Goal: Task Accomplishment & Management: Complete application form

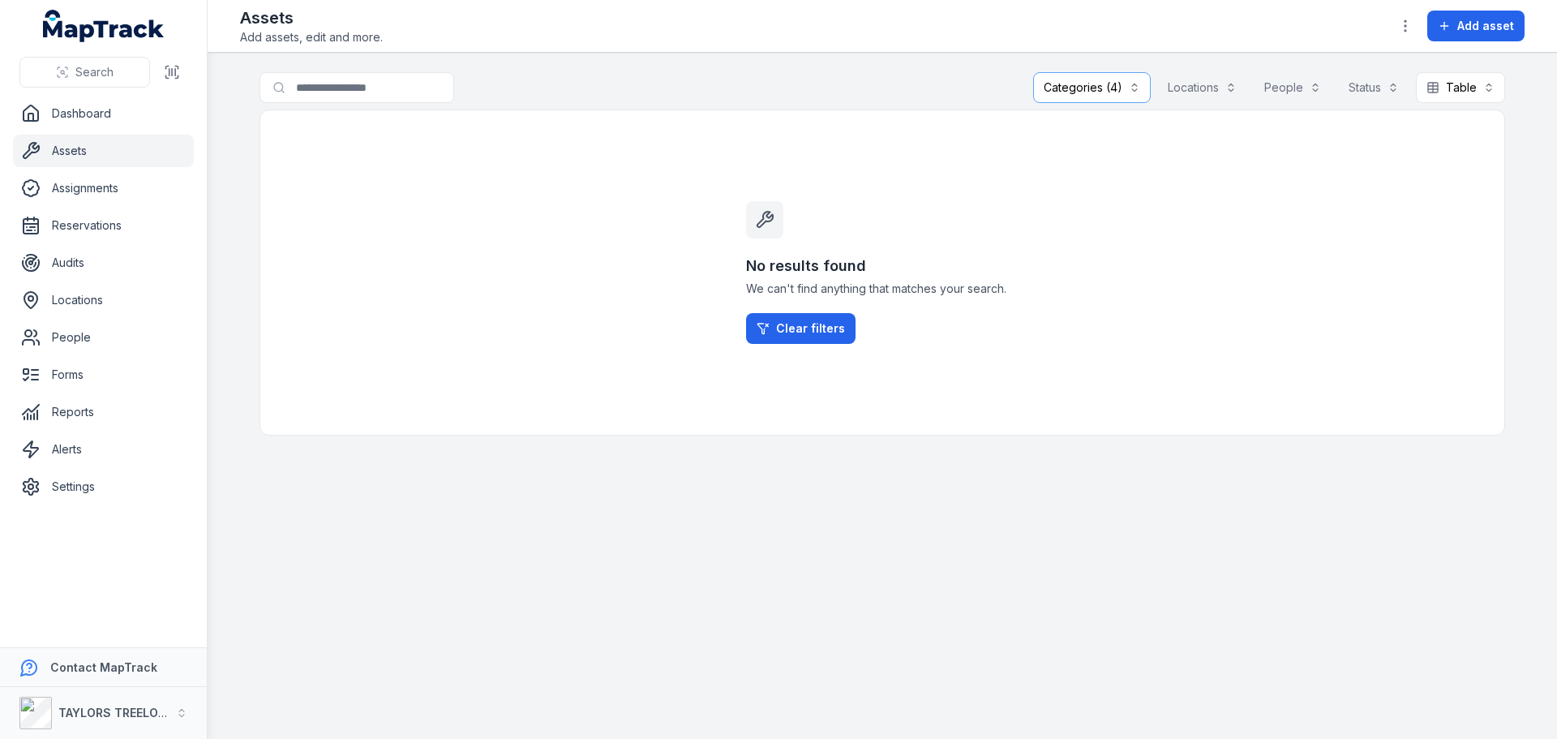
click at [1080, 87] on button "Categories (4)" at bounding box center [1092, 87] width 118 height 31
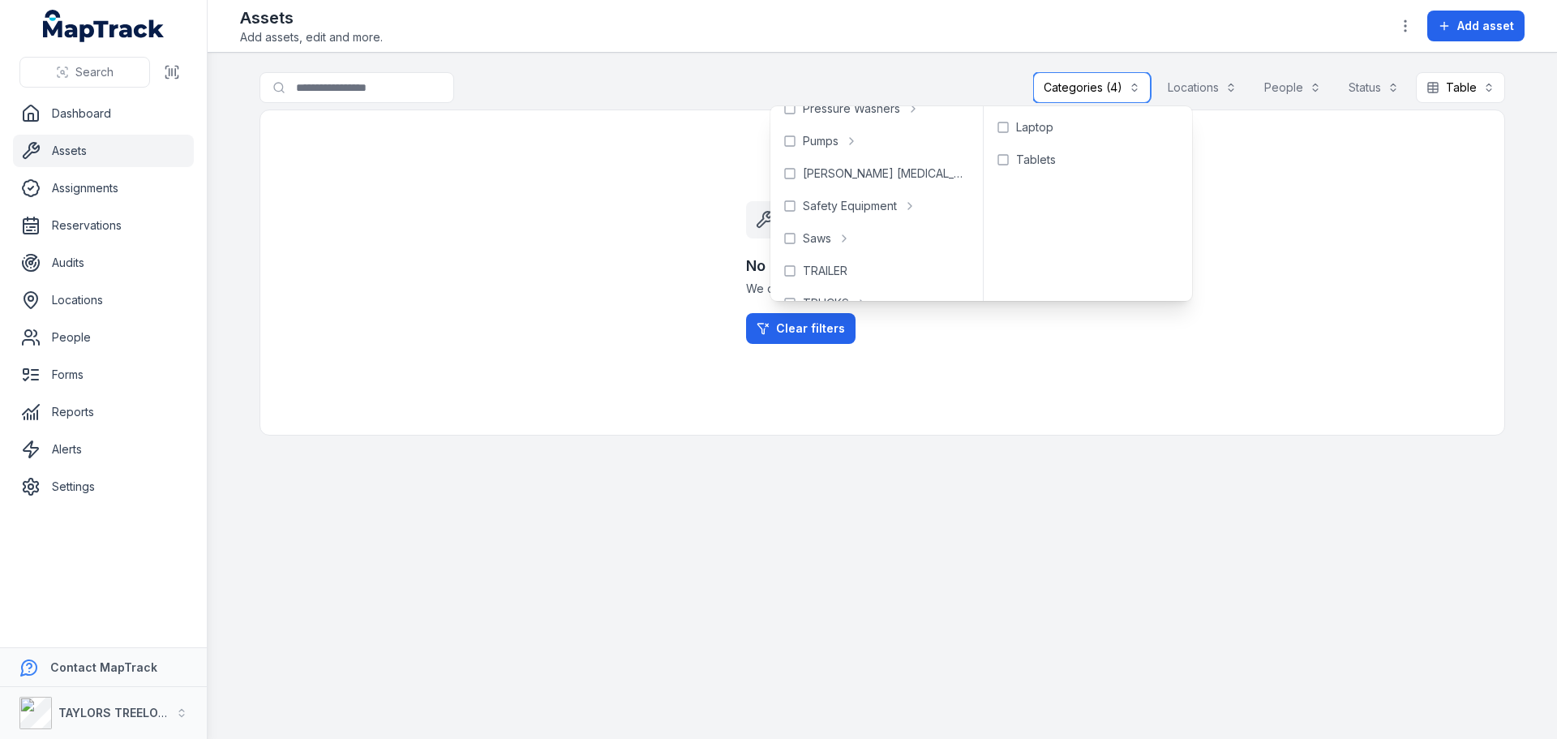
scroll to position [649, 0]
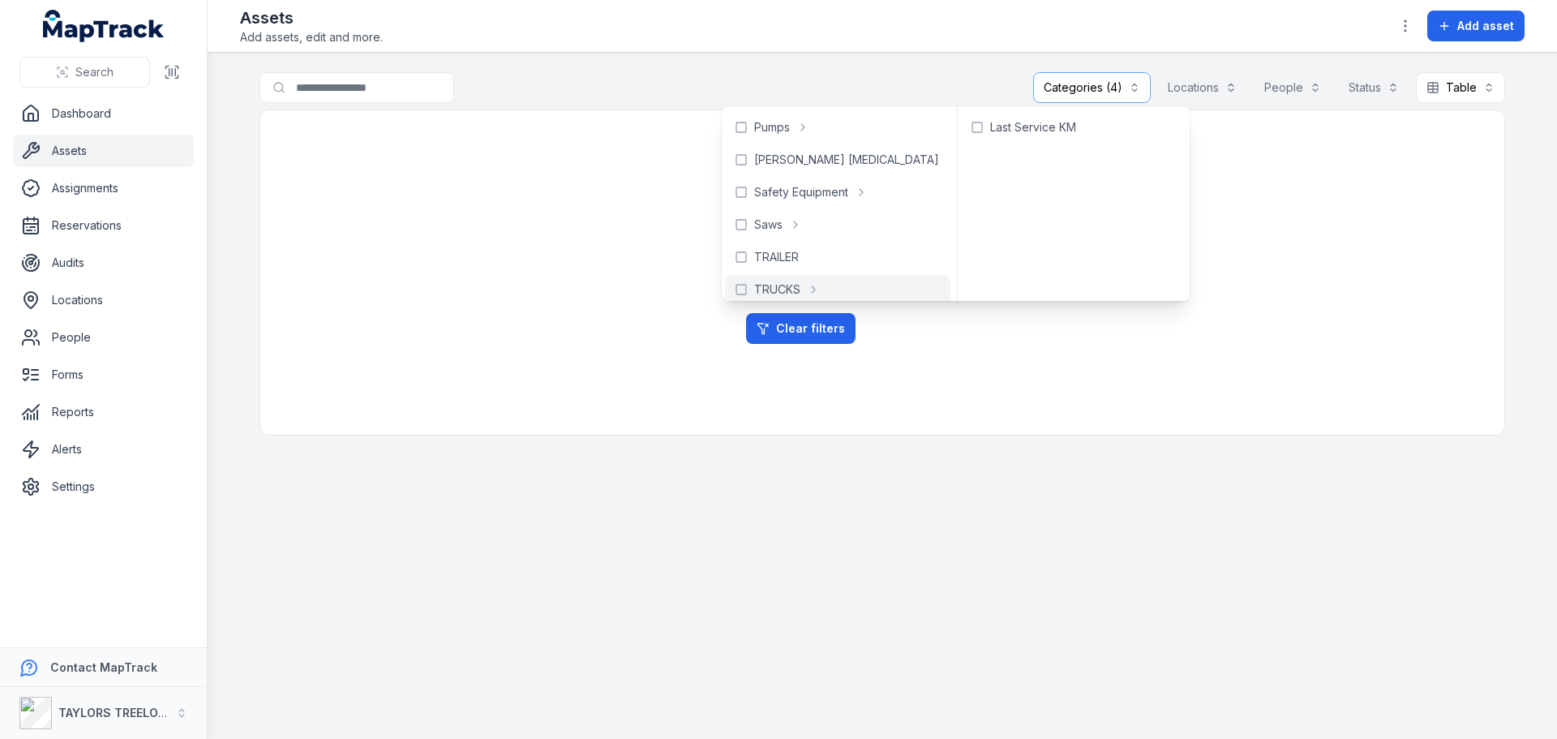
click at [946, 397] on div "No results found We can't find anything that matches your search. Clear filters" at bounding box center [882, 272] width 311 height 324
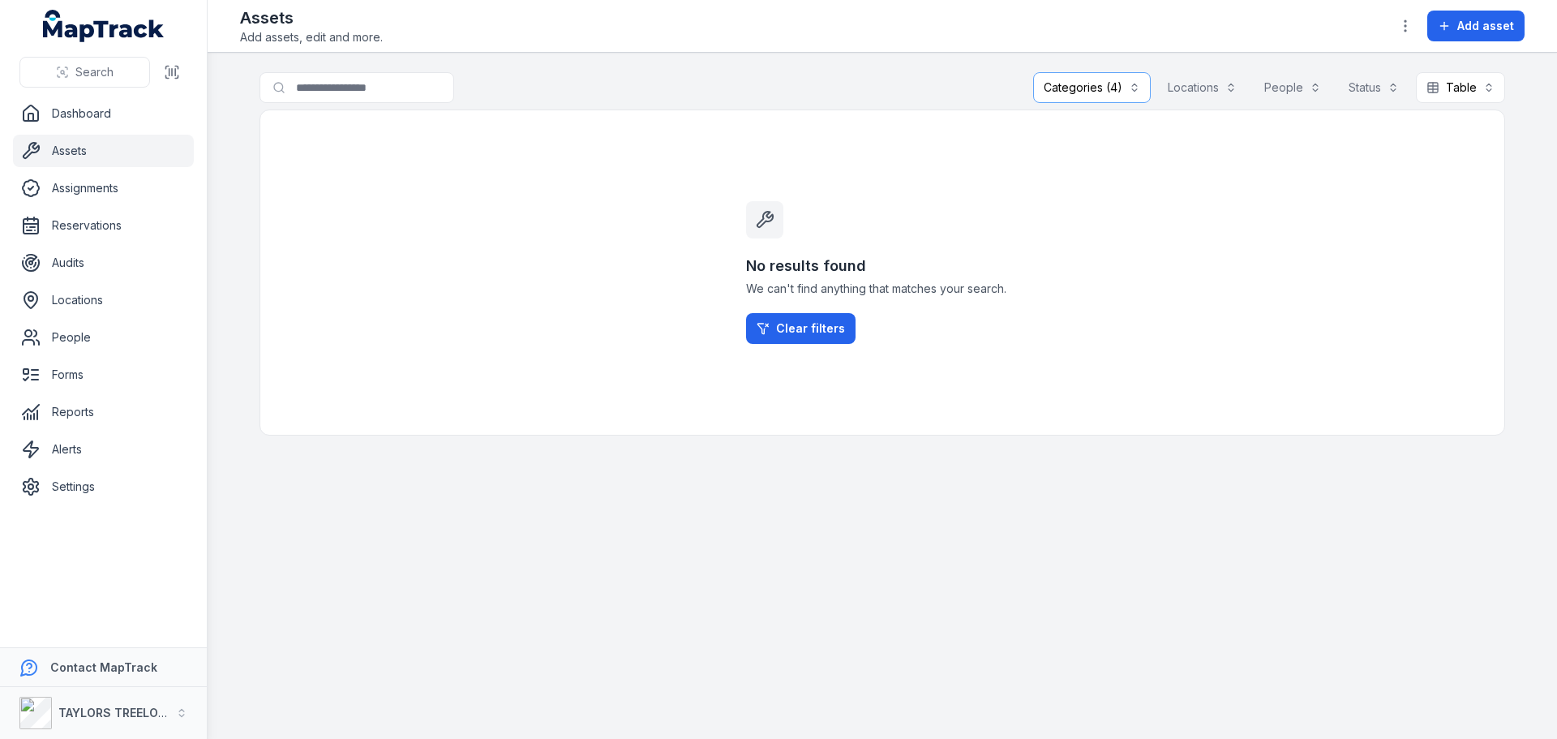
click at [1035, 514] on main "**********" at bounding box center [882, 396] width 1349 height 686
drag, startPoint x: 101, startPoint y: 116, endPoint x: 109, endPoint y: 124, distance: 10.9
click at [101, 117] on link "Dashboard" at bounding box center [103, 113] width 181 height 32
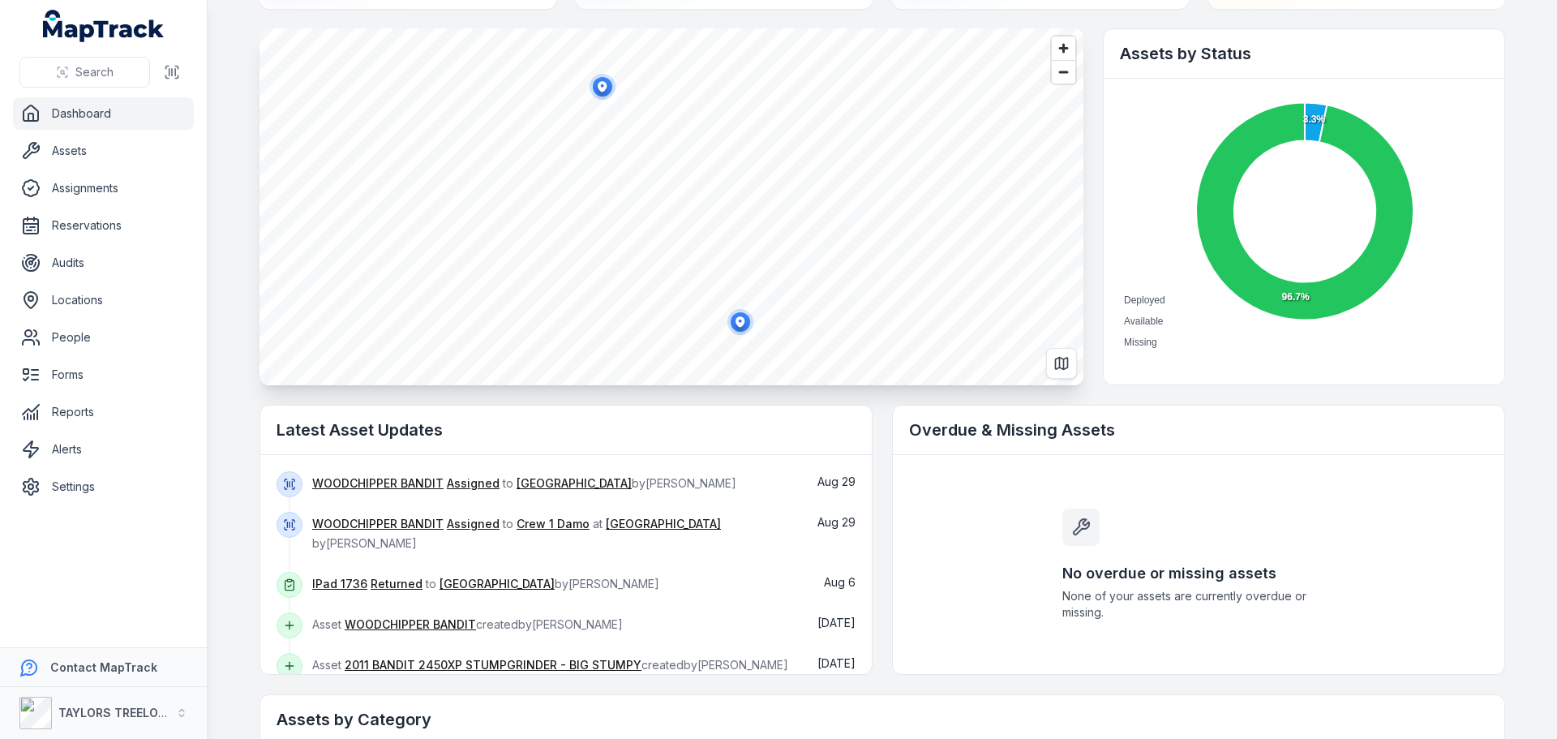
scroll to position [162, 0]
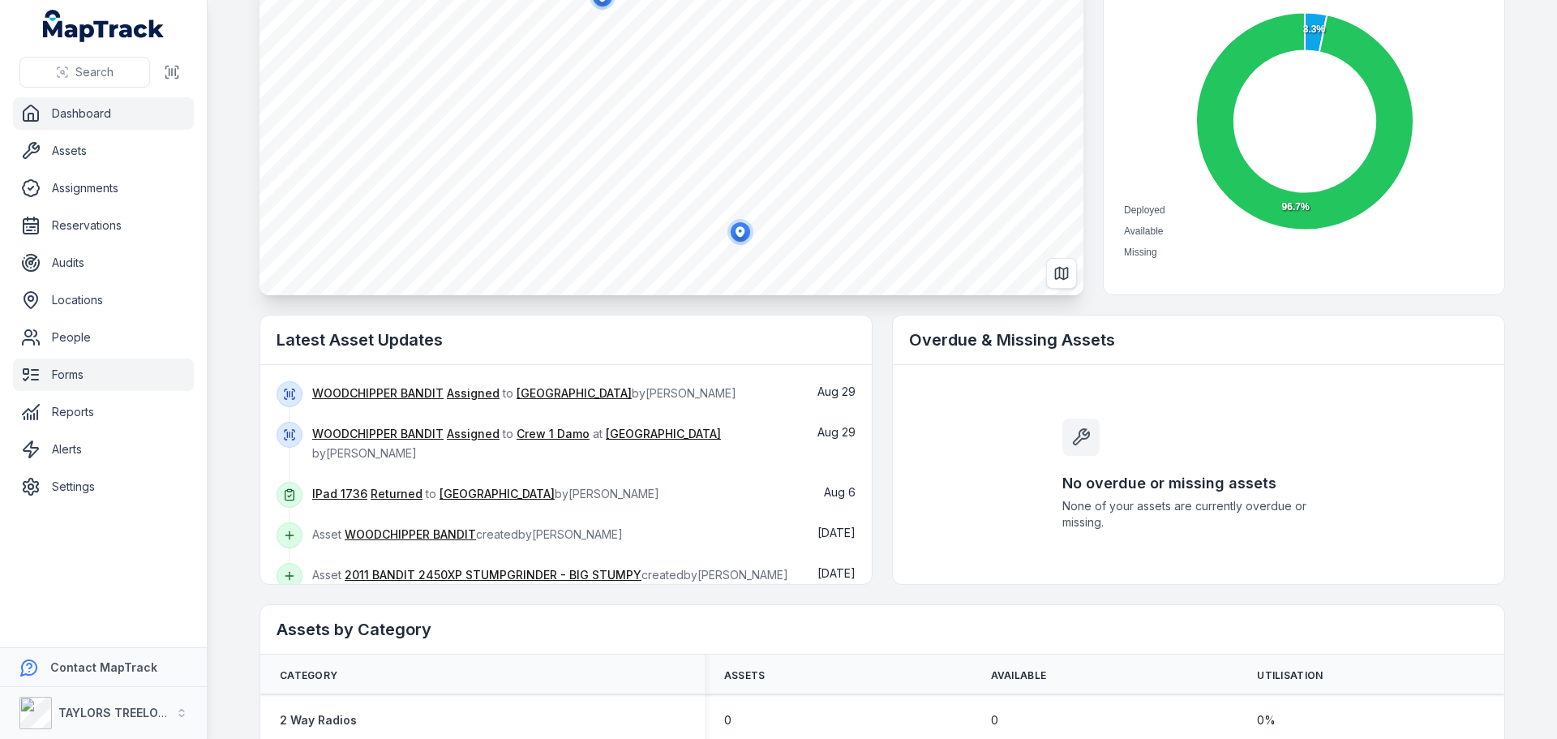
click at [60, 367] on link "Forms" at bounding box center [103, 374] width 181 height 32
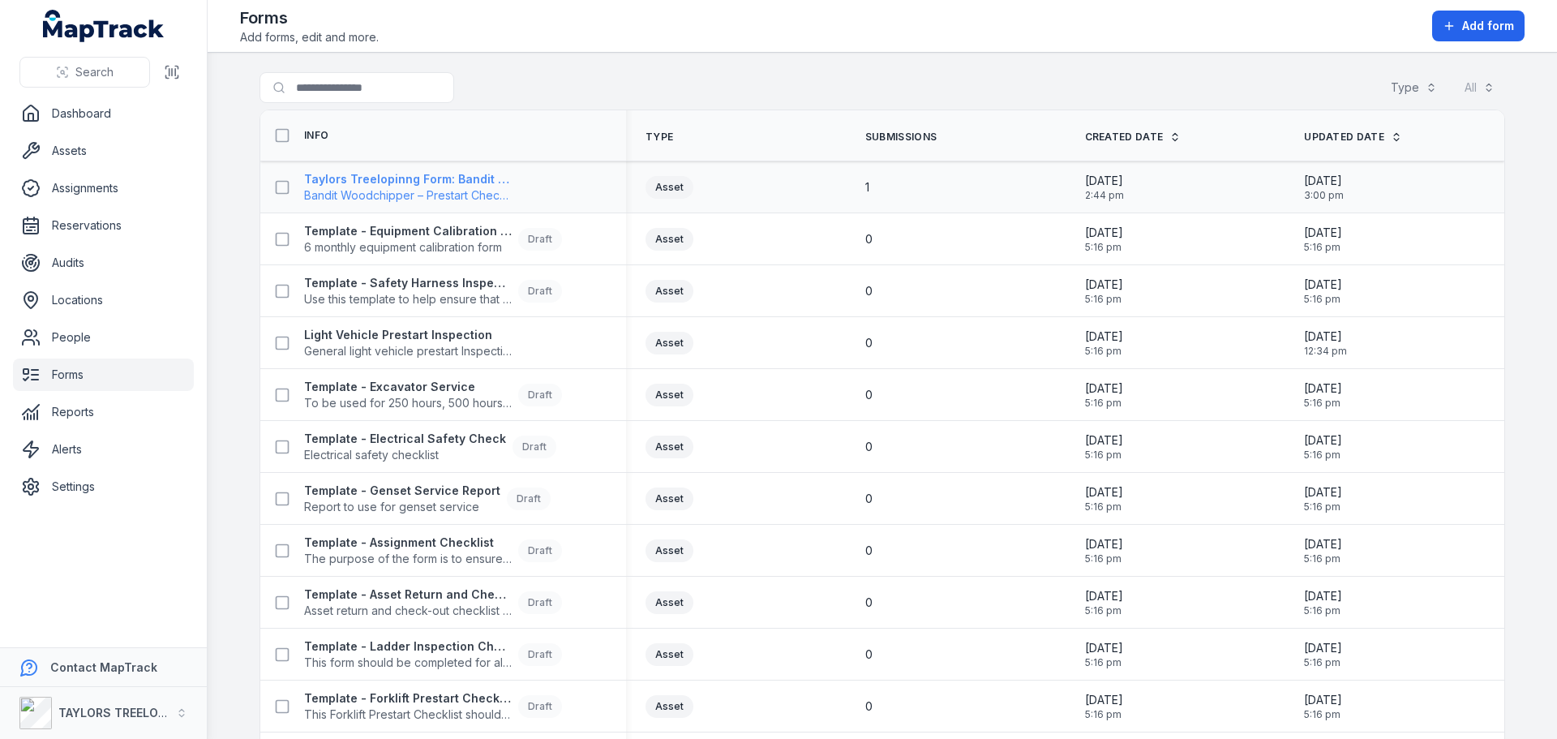
click at [422, 181] on strong "Taylors Treelopinng Form: Bandit Woodchipper – Prestart Checklist" at bounding box center [408, 179] width 208 height 16
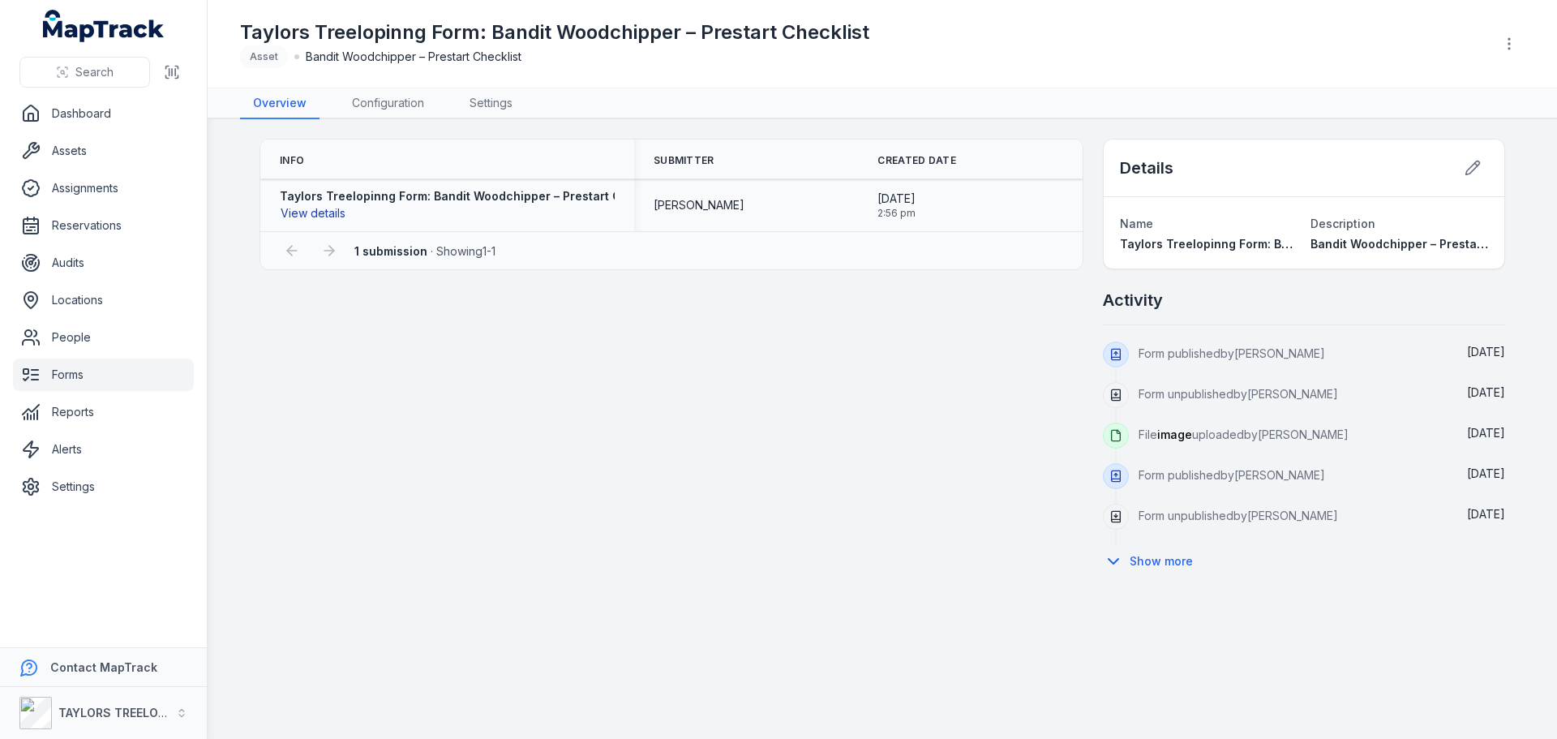
click at [294, 213] on button "View details" at bounding box center [313, 213] width 66 height 18
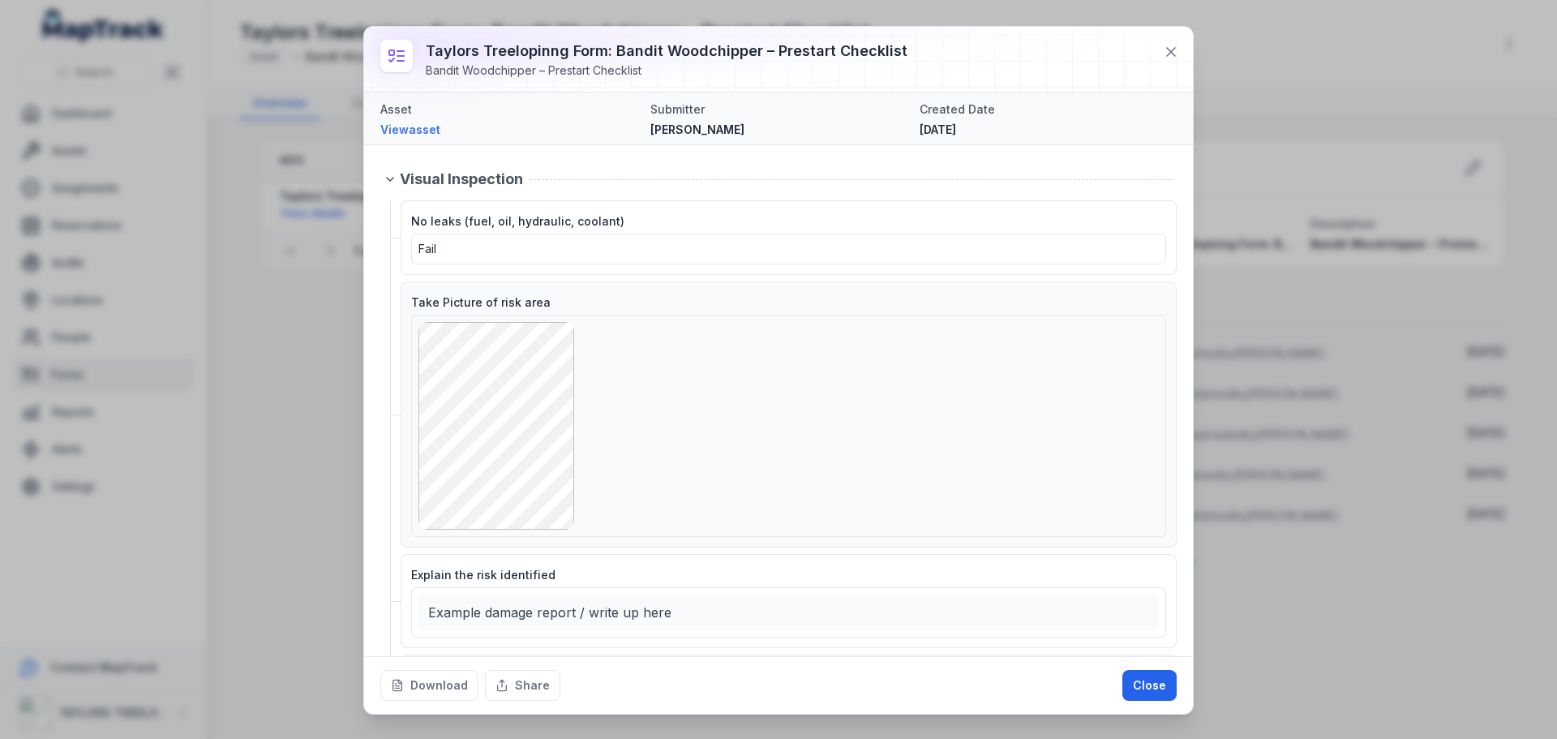
drag, startPoint x: 579, startPoint y: 444, endPoint x: 729, endPoint y: 400, distance: 156.5
click at [729, 400] on div at bounding box center [788, 426] width 740 height 208
click at [430, 130] on link "View asset" at bounding box center [508, 130] width 257 height 16
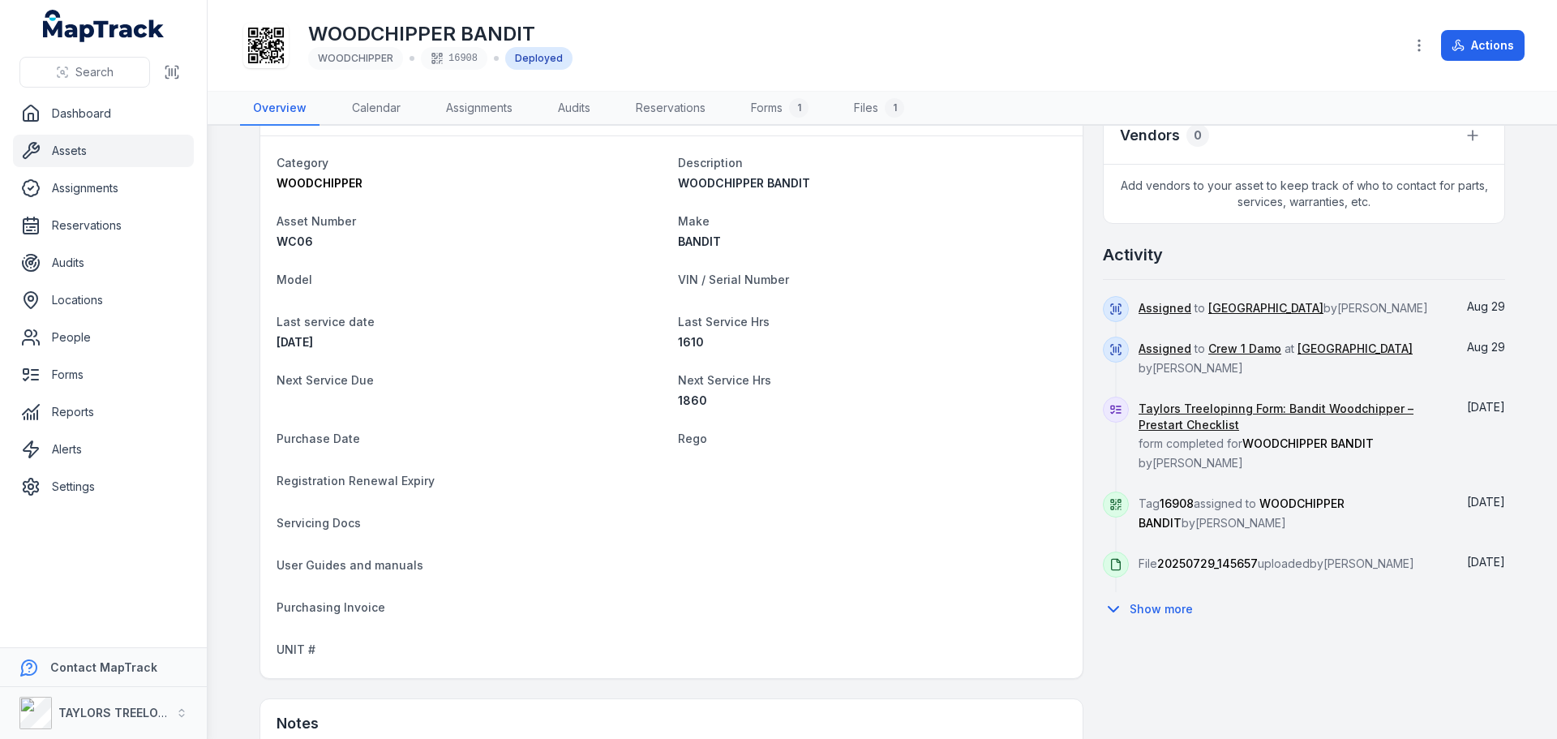
scroll to position [568, 0]
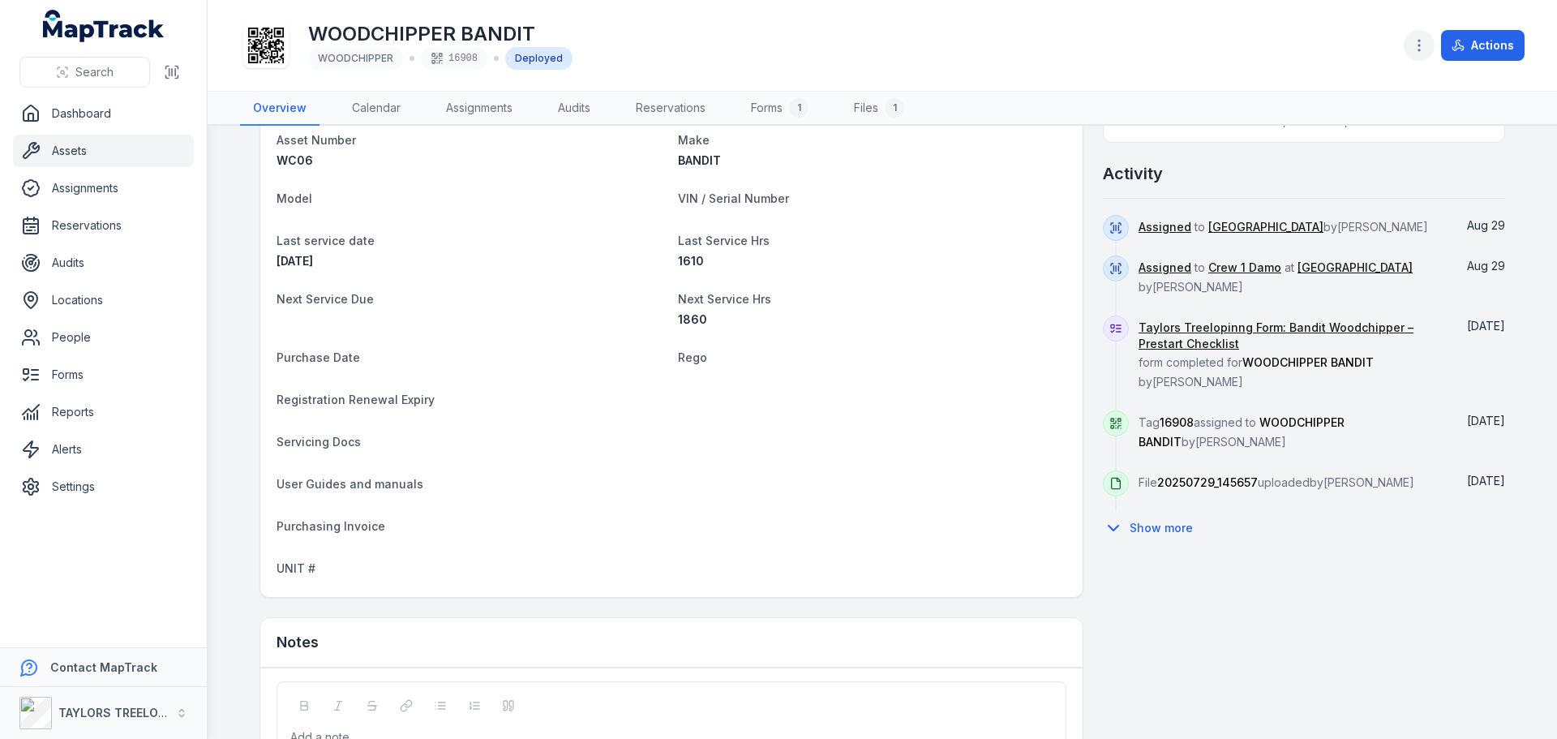
click at [1421, 47] on icon "button" at bounding box center [1419, 45] width 16 height 16
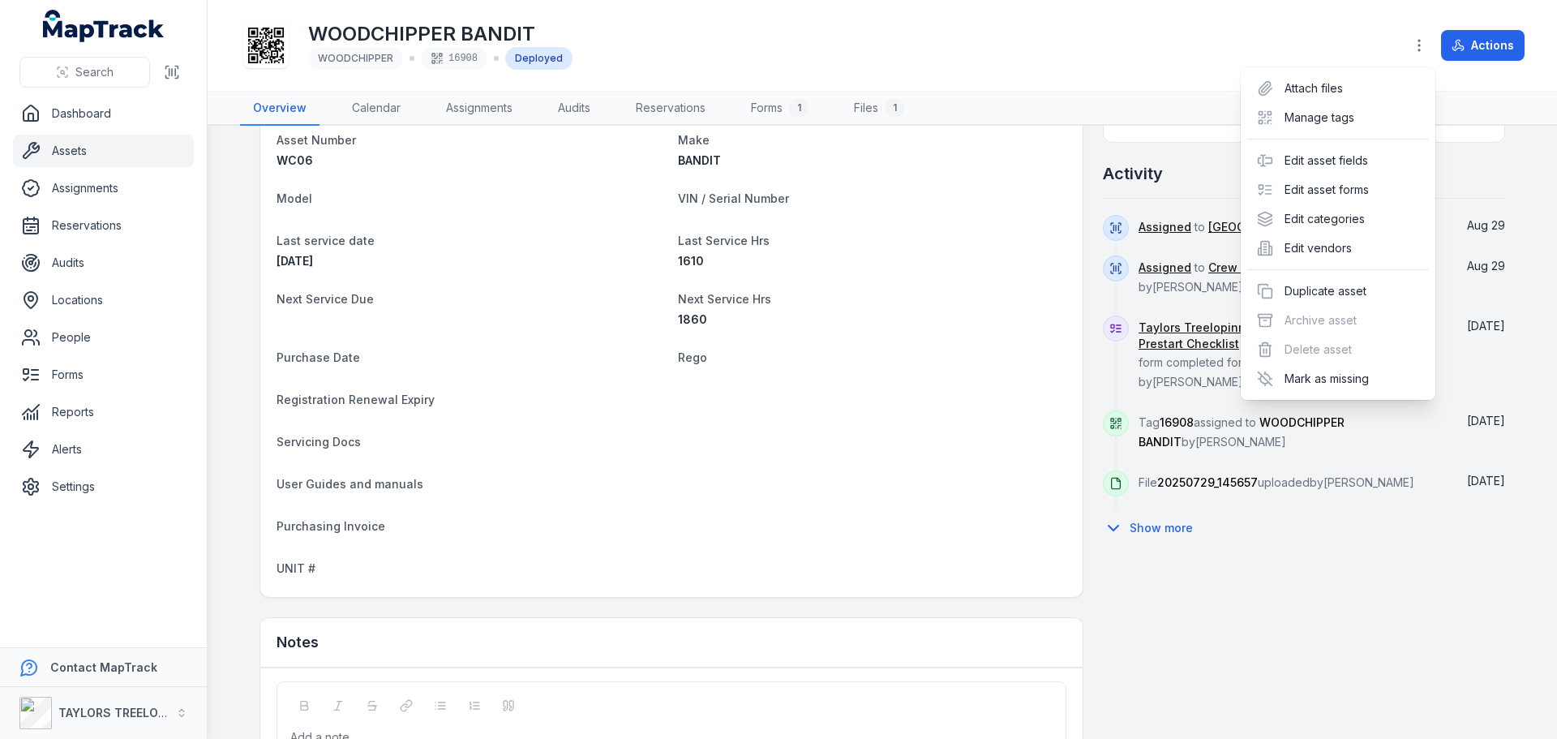
click at [731, 461] on div "Toggle Navigation WOODCHIPPER BANDIT WOODCHIPPER 16908 Deployed Actions Overvie…" at bounding box center [882, 369] width 1349 height 739
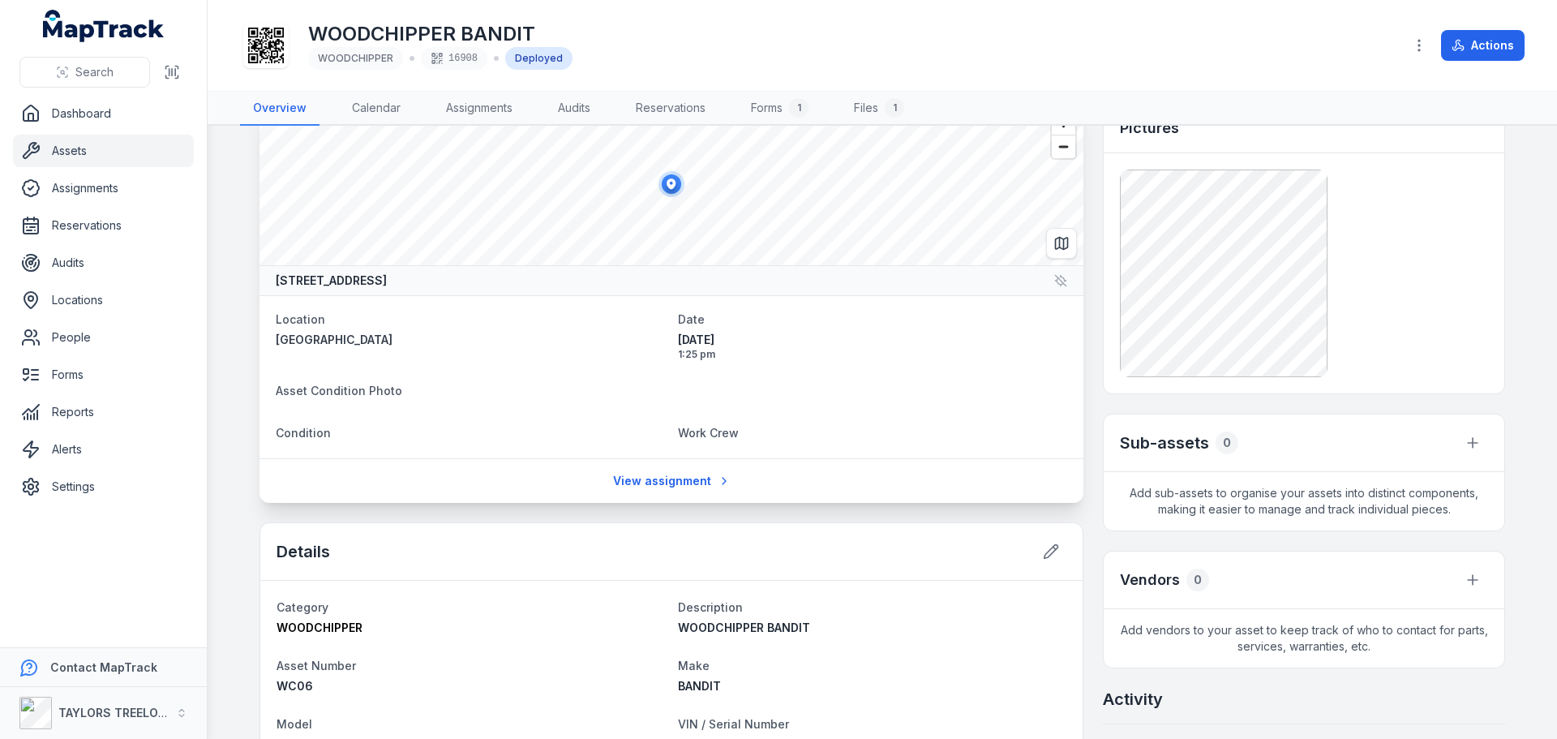
scroll to position [0, 0]
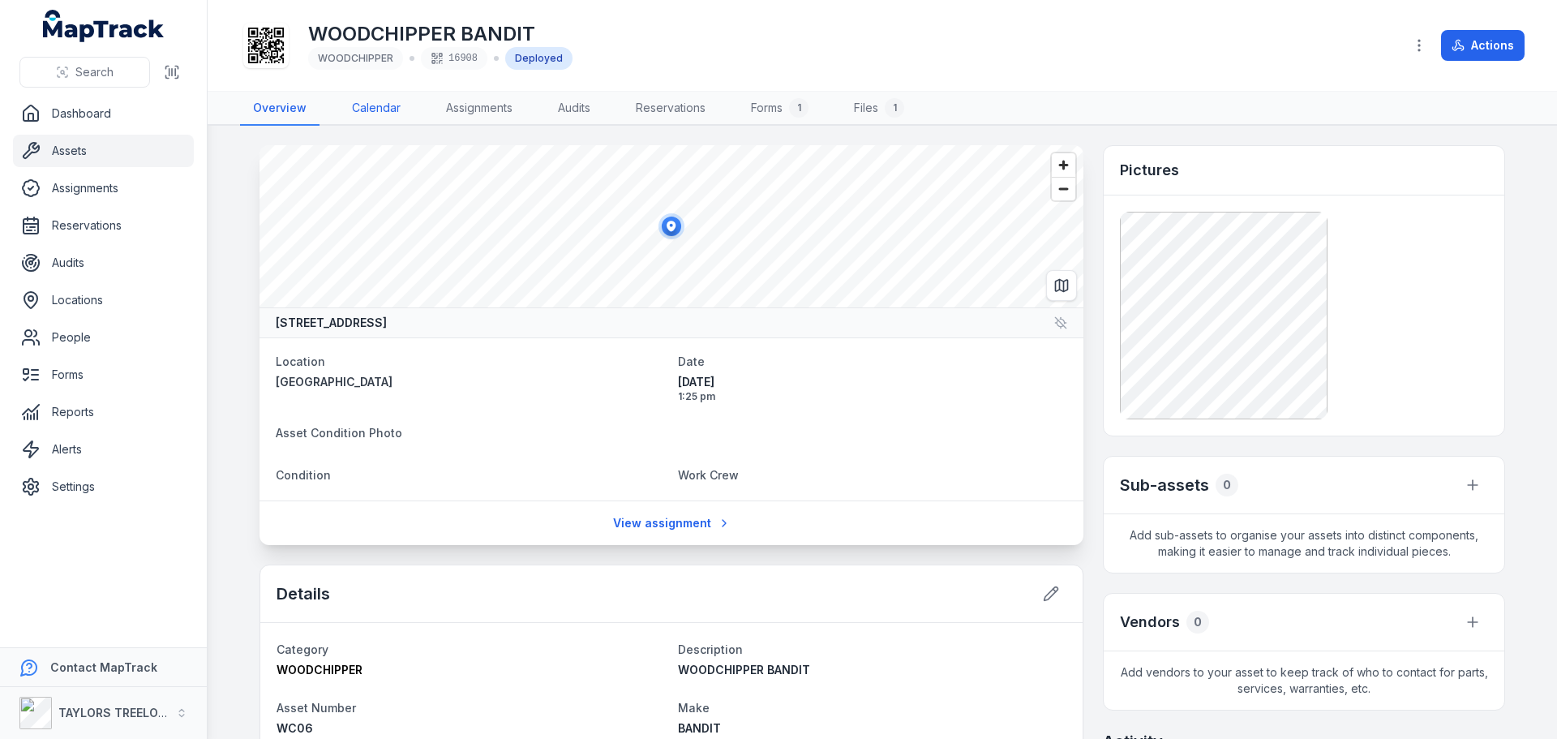
click at [375, 109] on link "Calendar" at bounding box center [376, 109] width 75 height 34
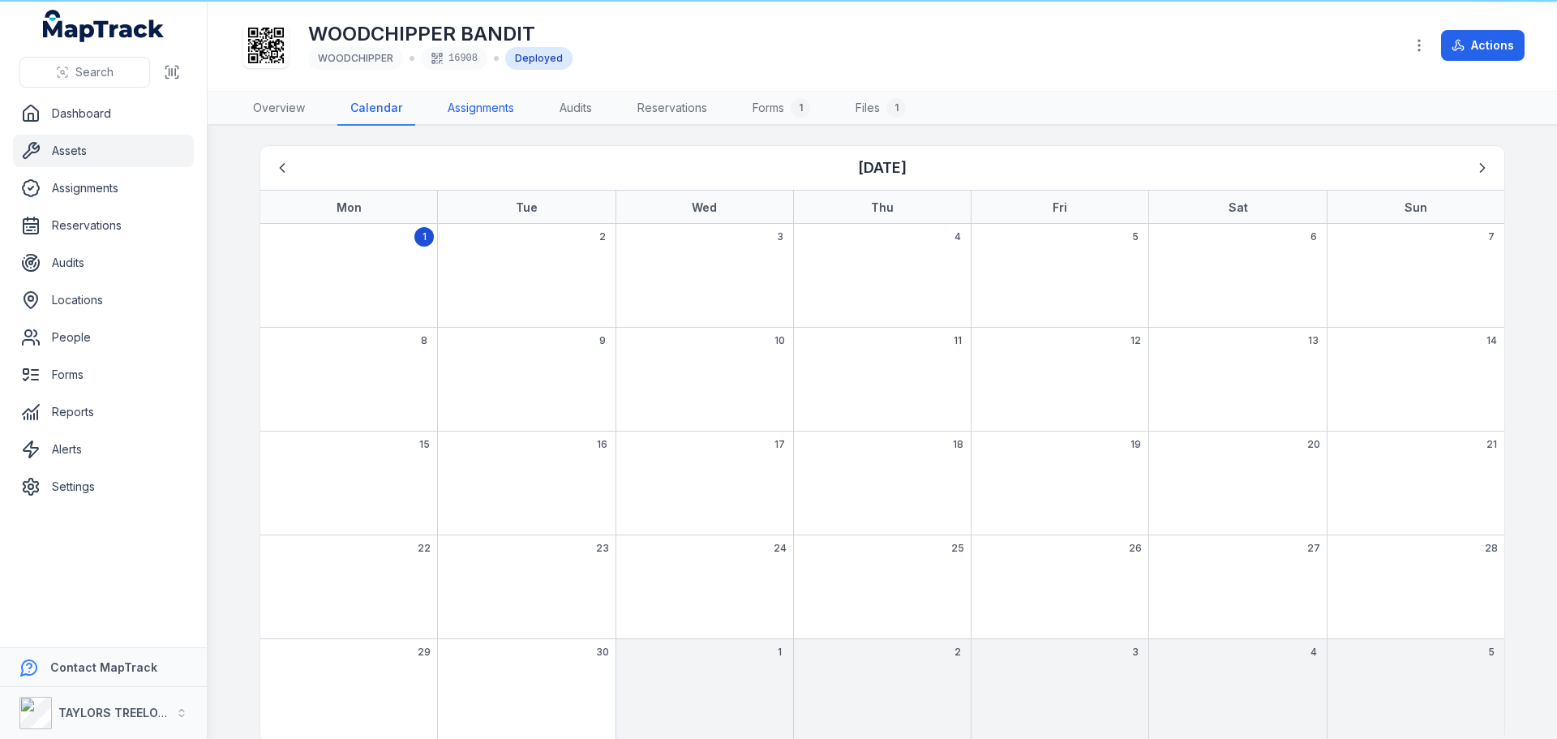
click at [463, 109] on link "Assignments" at bounding box center [481, 109] width 92 height 34
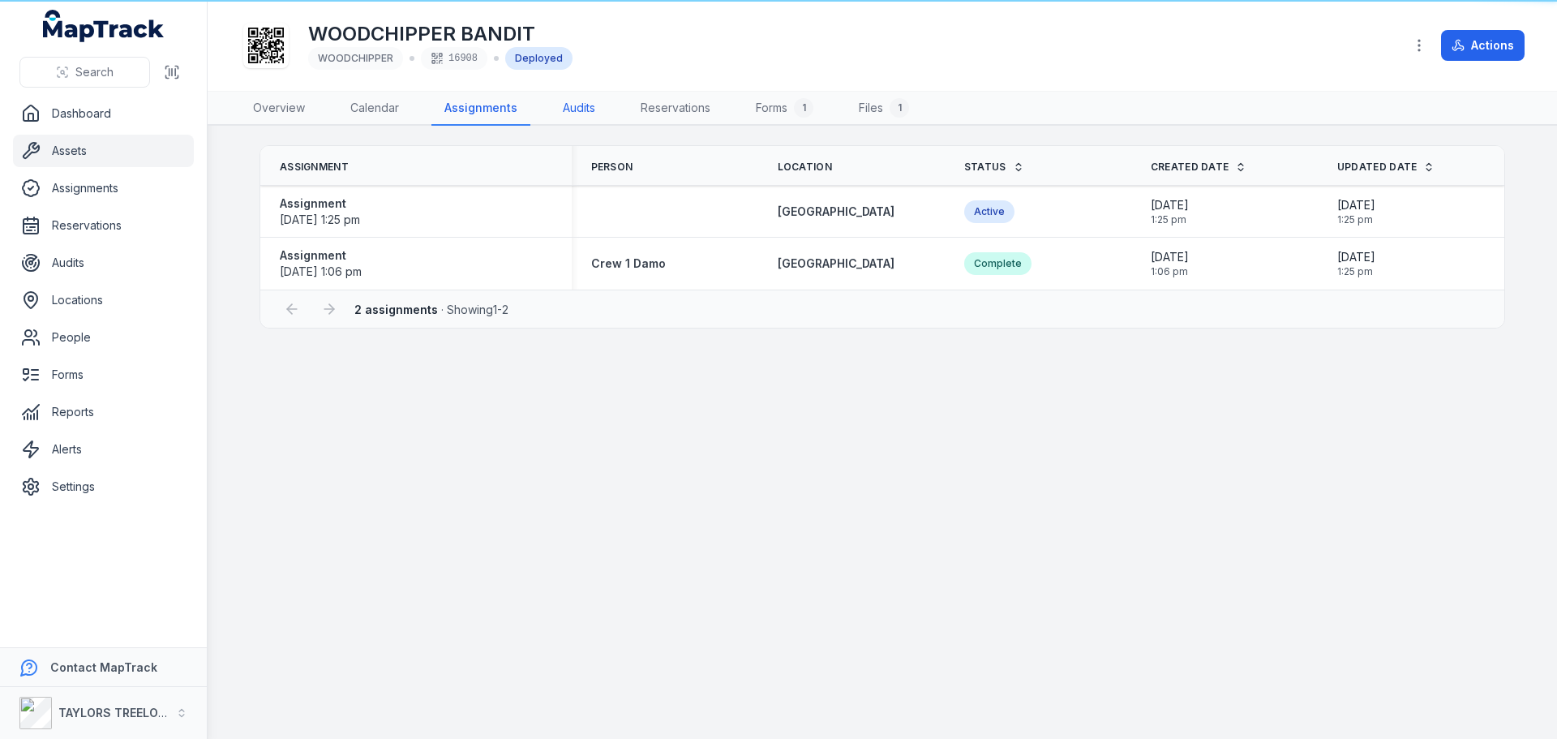
click at [571, 109] on link "Audits" at bounding box center [579, 109] width 58 height 34
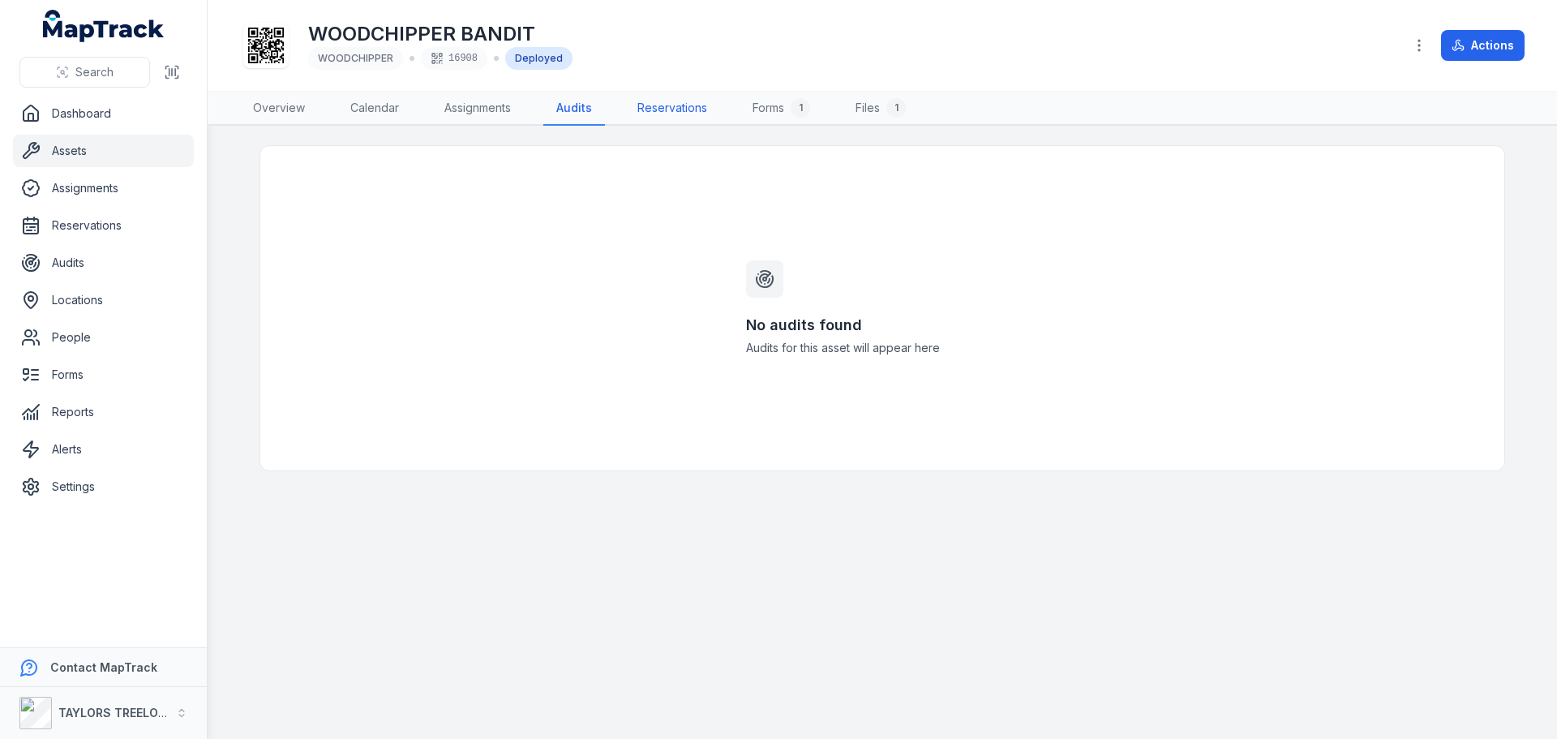
click at [660, 107] on link "Reservations" at bounding box center [672, 109] width 96 height 34
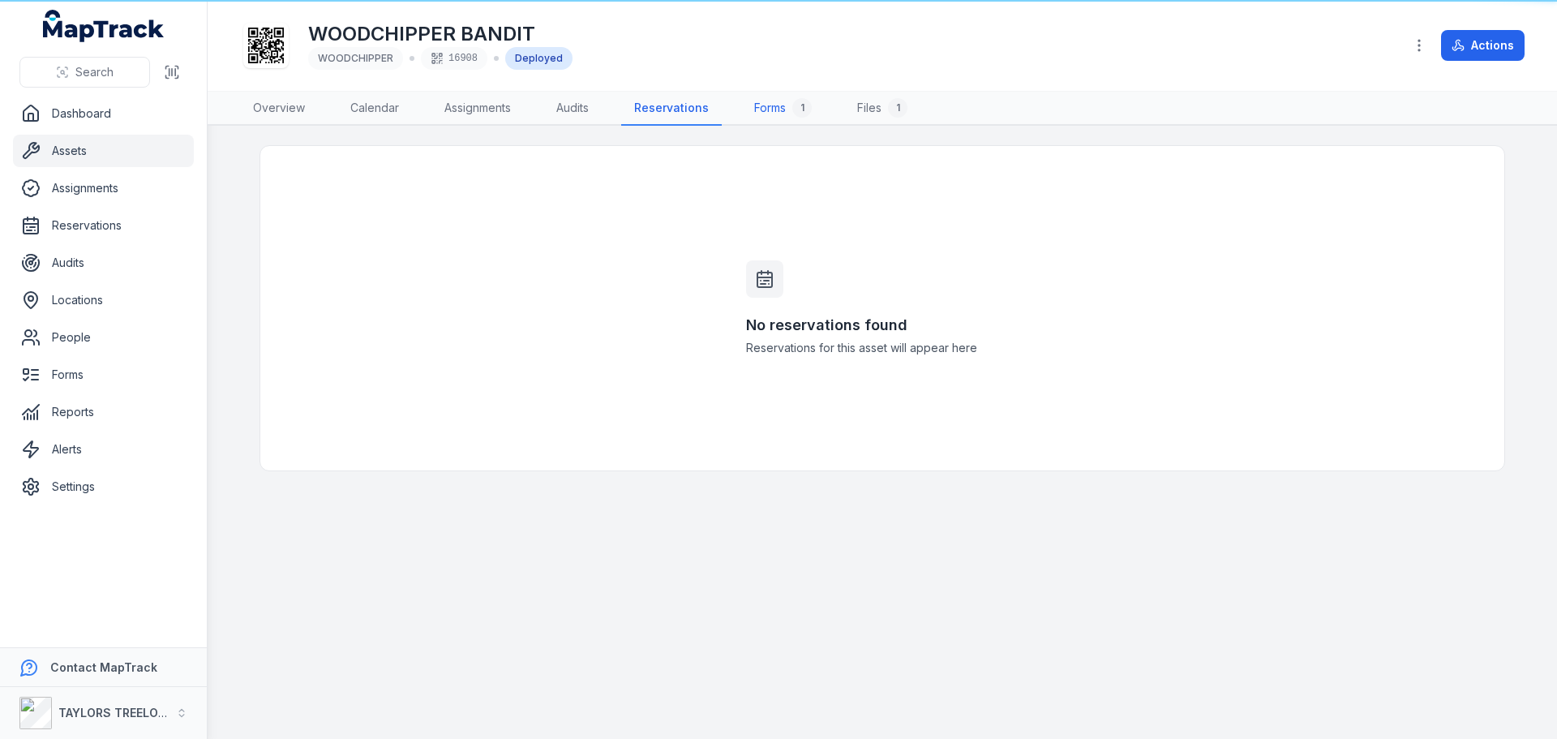
click at [770, 109] on link "Forms 1" at bounding box center [783, 109] width 84 height 34
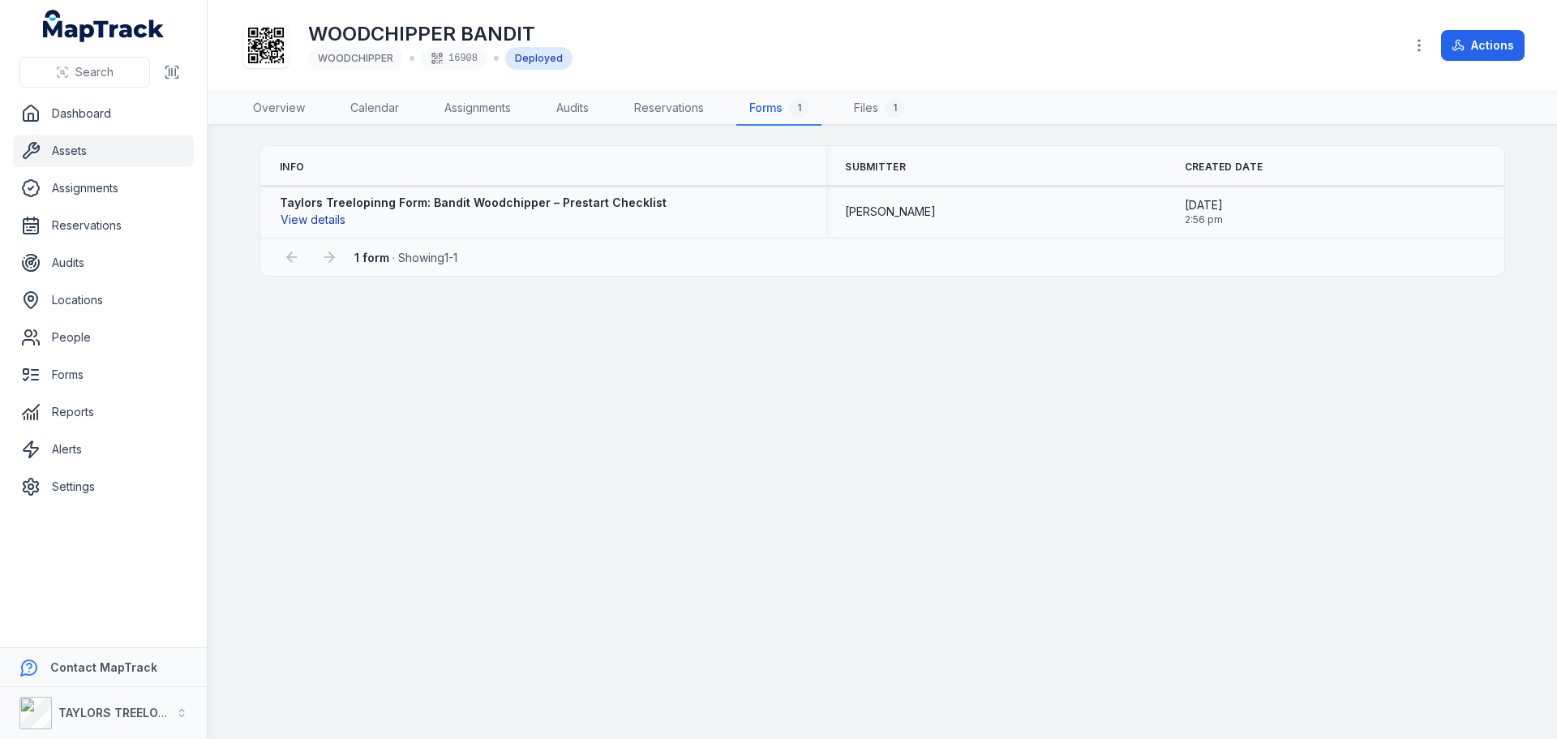
click at [332, 217] on button "View details" at bounding box center [313, 220] width 66 height 18
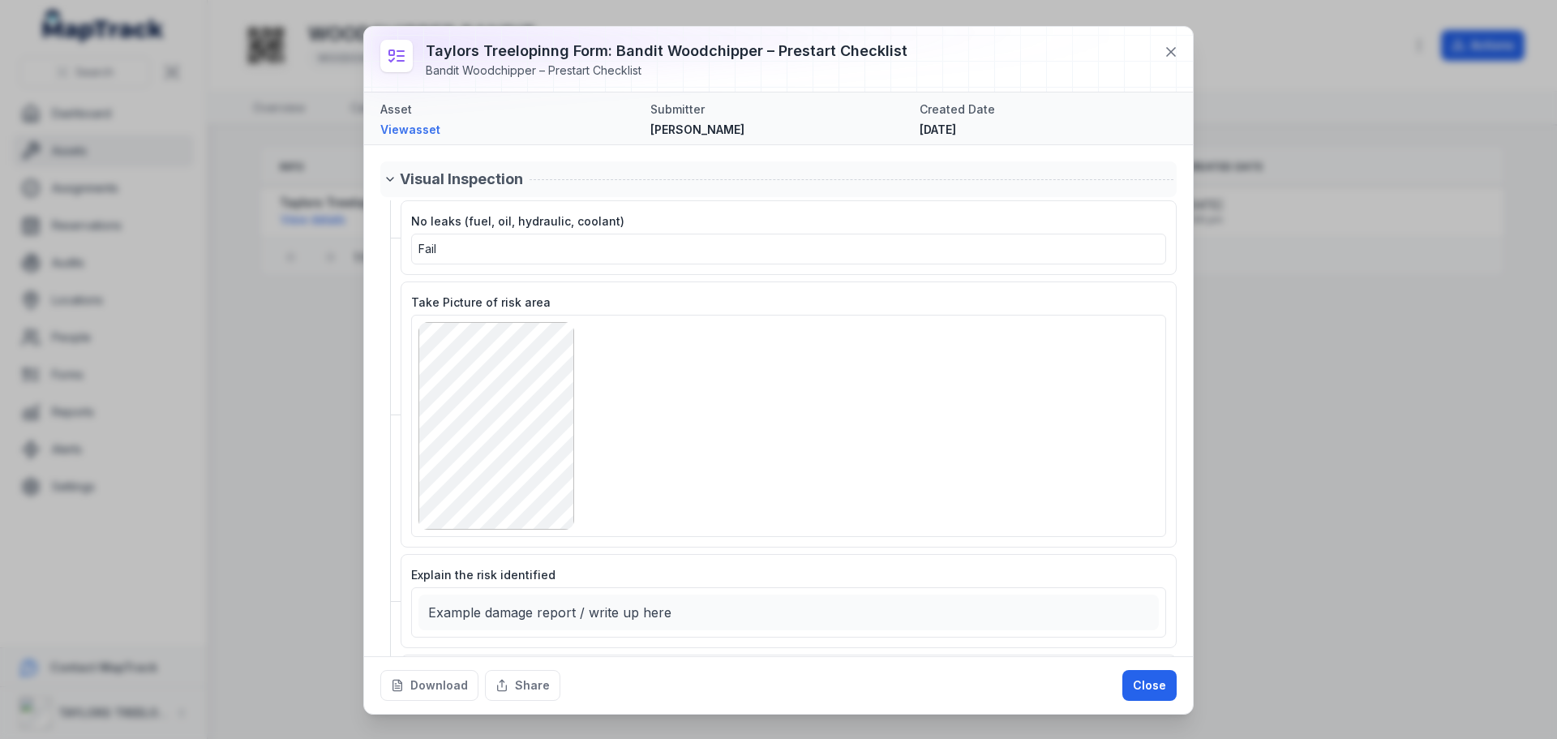
click at [388, 182] on icon at bounding box center [390, 179] width 13 height 13
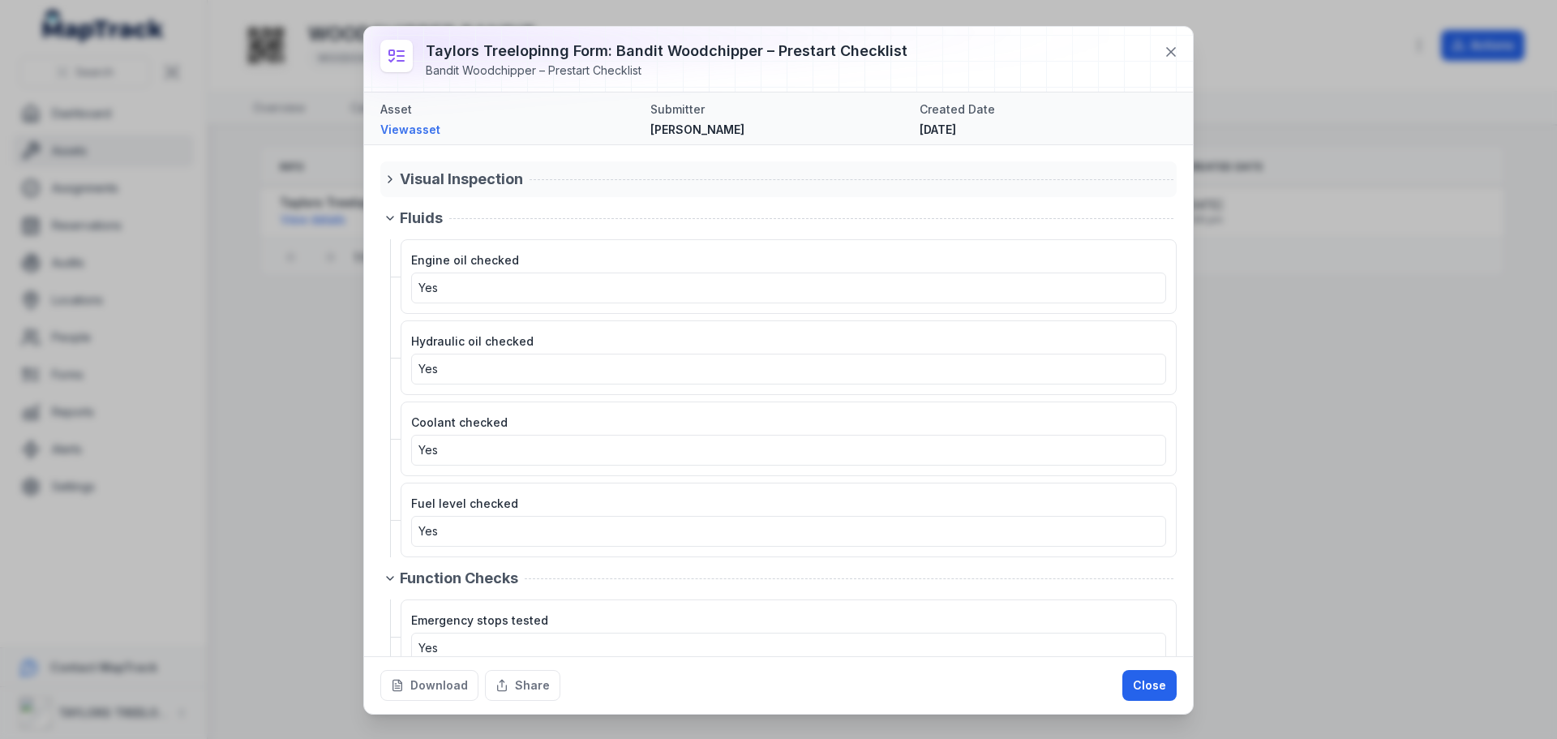
click at [388, 182] on icon at bounding box center [390, 179] width 13 height 13
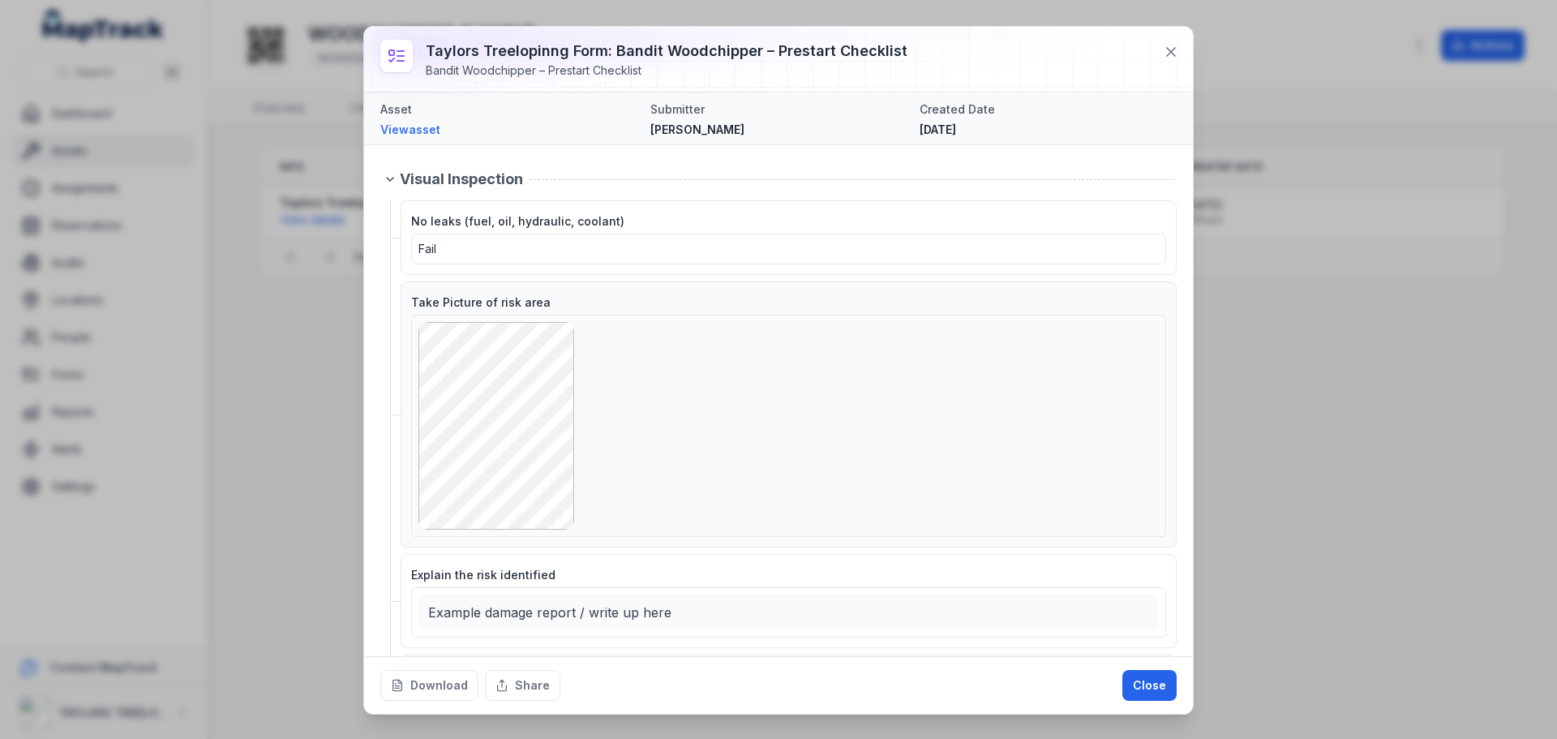
click at [487, 305] on span "Take Picture of risk area" at bounding box center [480, 302] width 139 height 14
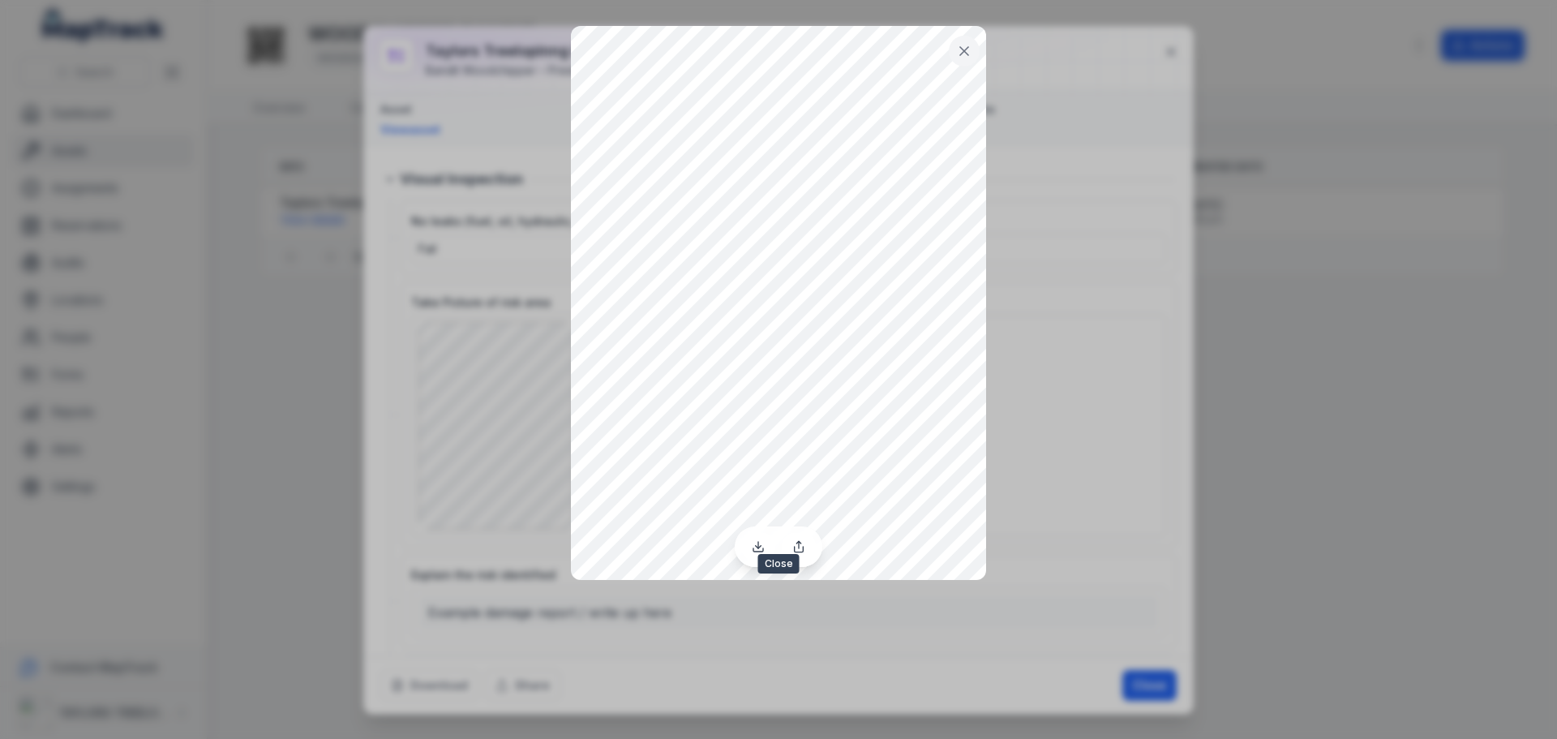
click at [963, 49] on icon at bounding box center [964, 51] width 8 height 8
click at [959, 49] on icon at bounding box center [964, 51] width 16 height 16
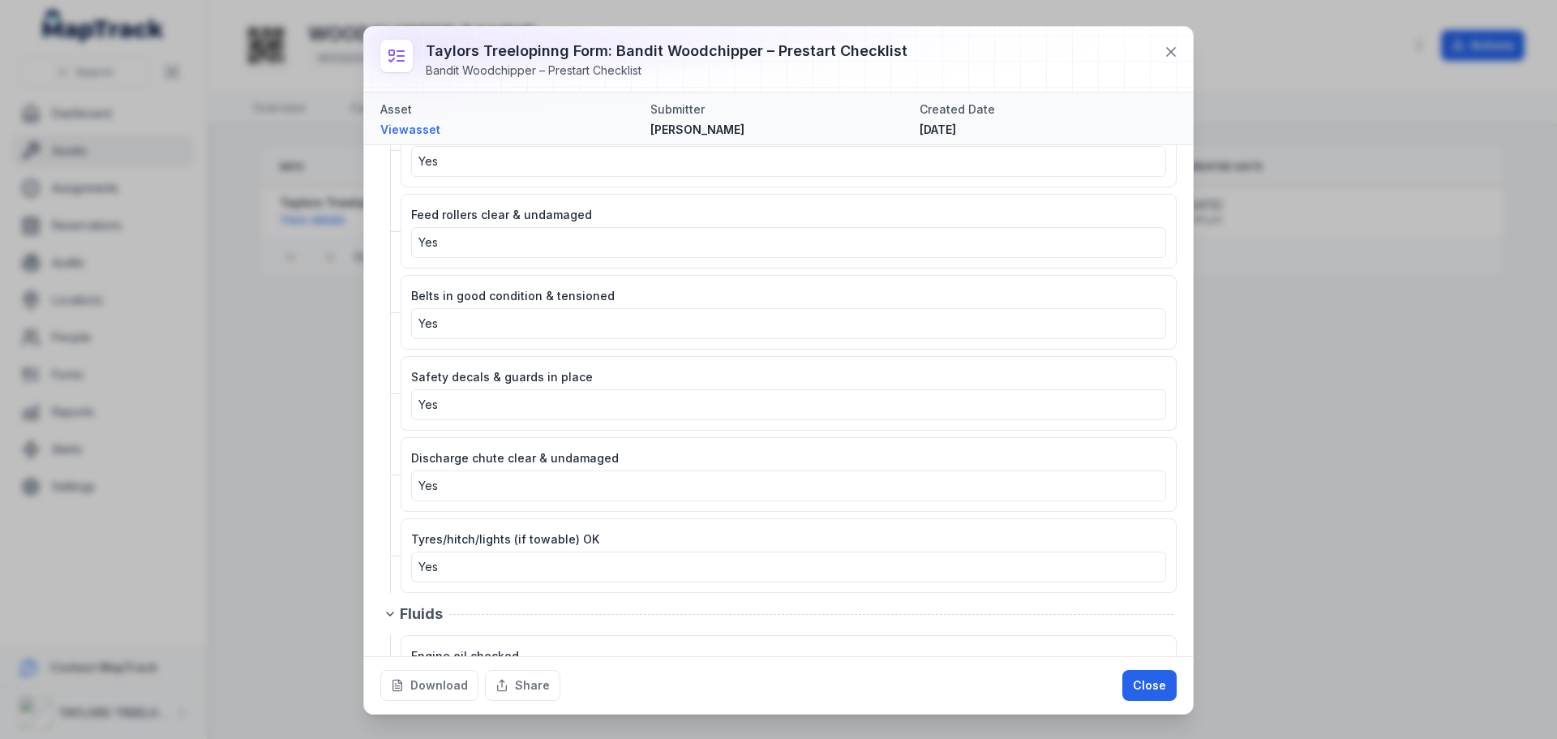
scroll to position [649, 0]
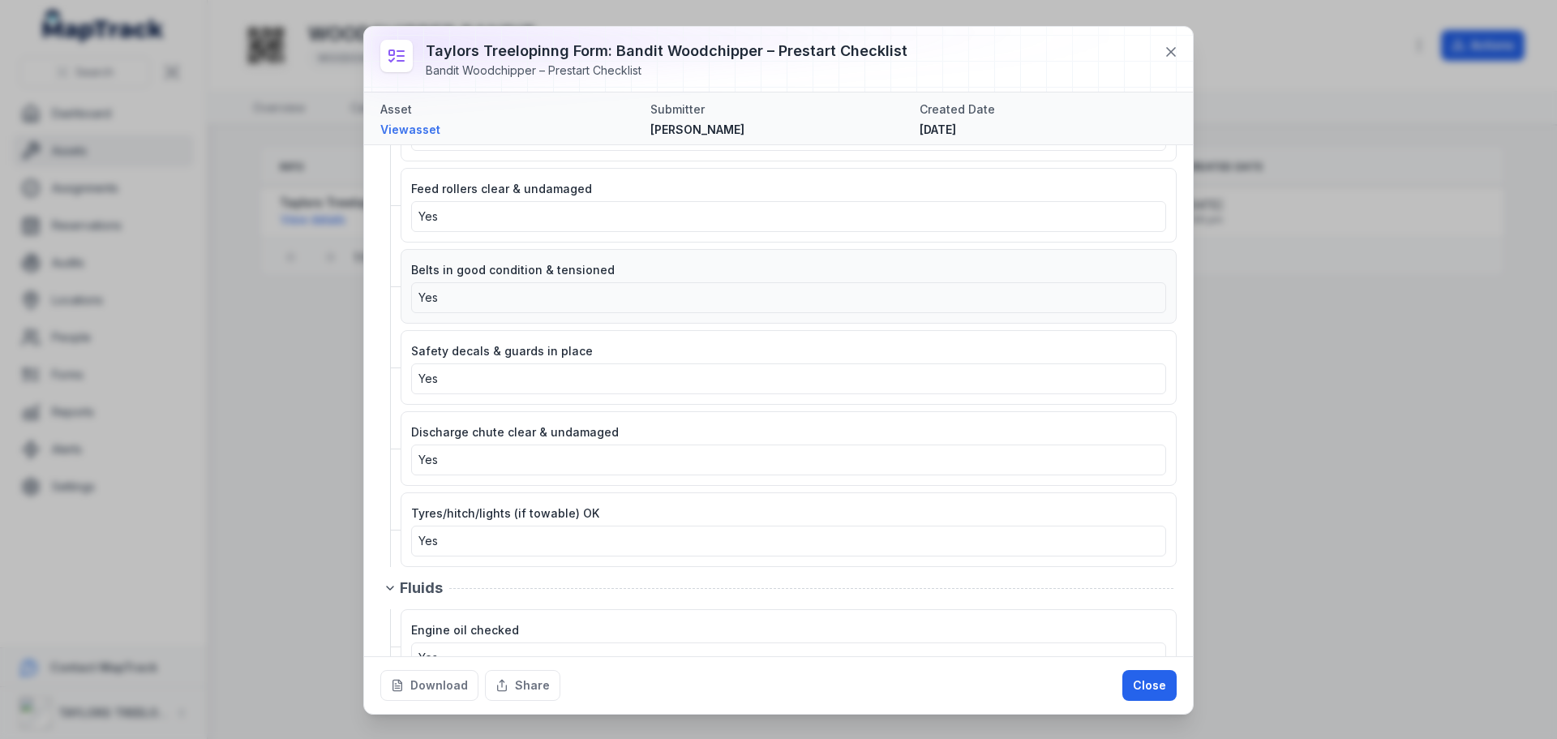
click at [451, 299] on div "Yes" at bounding box center [788, 297] width 740 height 16
click at [461, 295] on div "Yes" at bounding box center [788, 297] width 740 height 16
click at [746, 300] on div "Yes" at bounding box center [788, 297] width 740 height 16
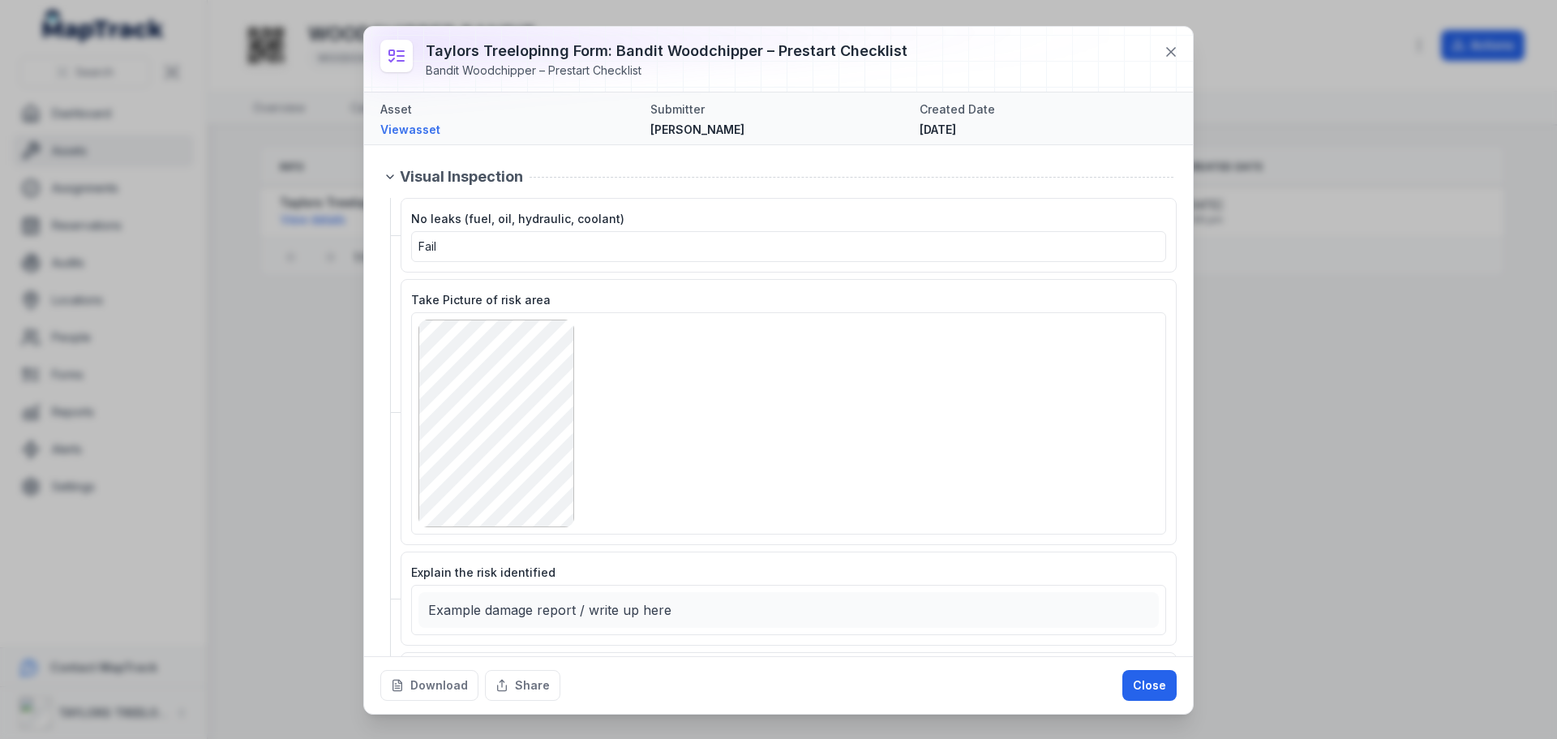
scroll to position [0, 0]
click at [1170, 49] on icon at bounding box center [1171, 52] width 16 height 16
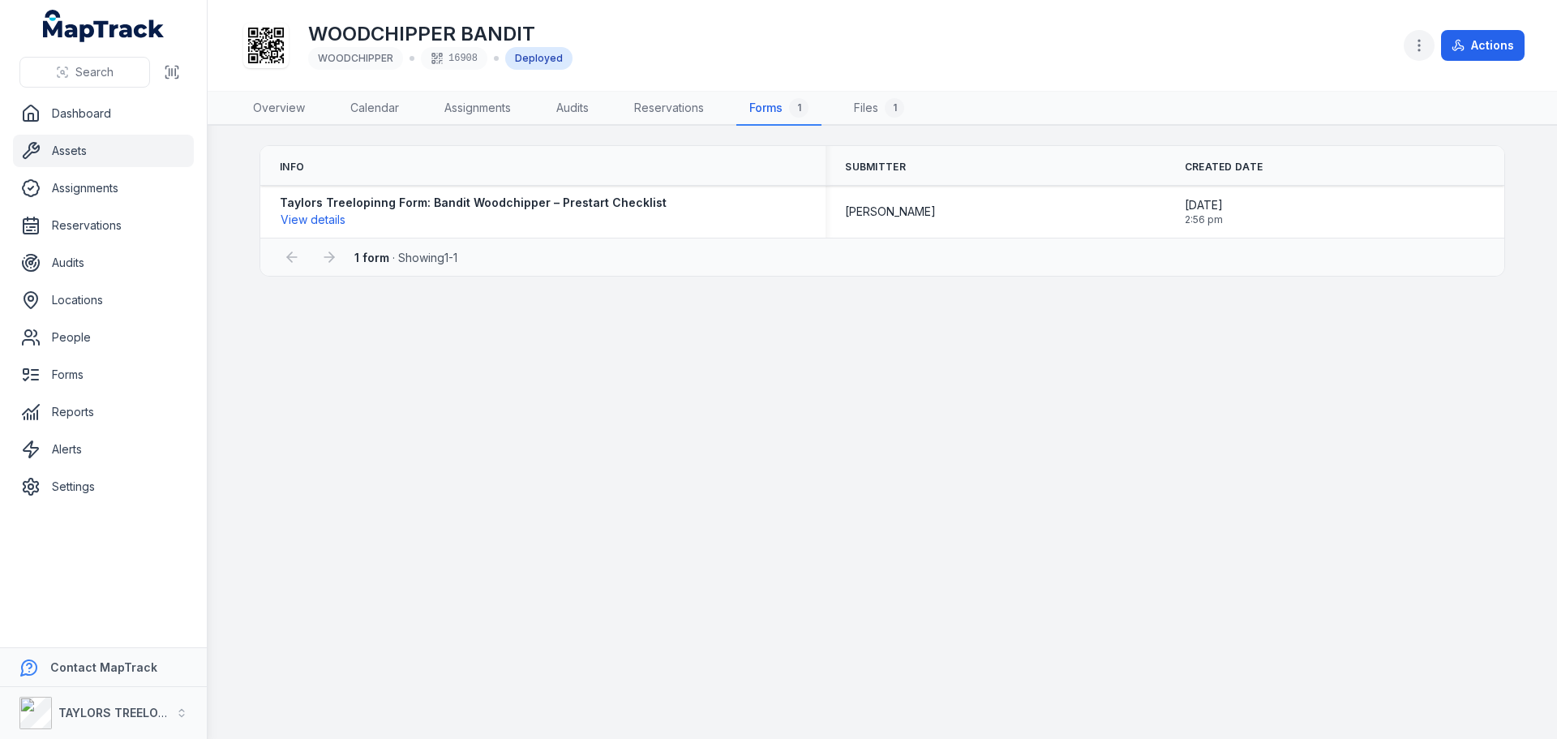
click at [1422, 43] on icon "button" at bounding box center [1419, 45] width 16 height 16
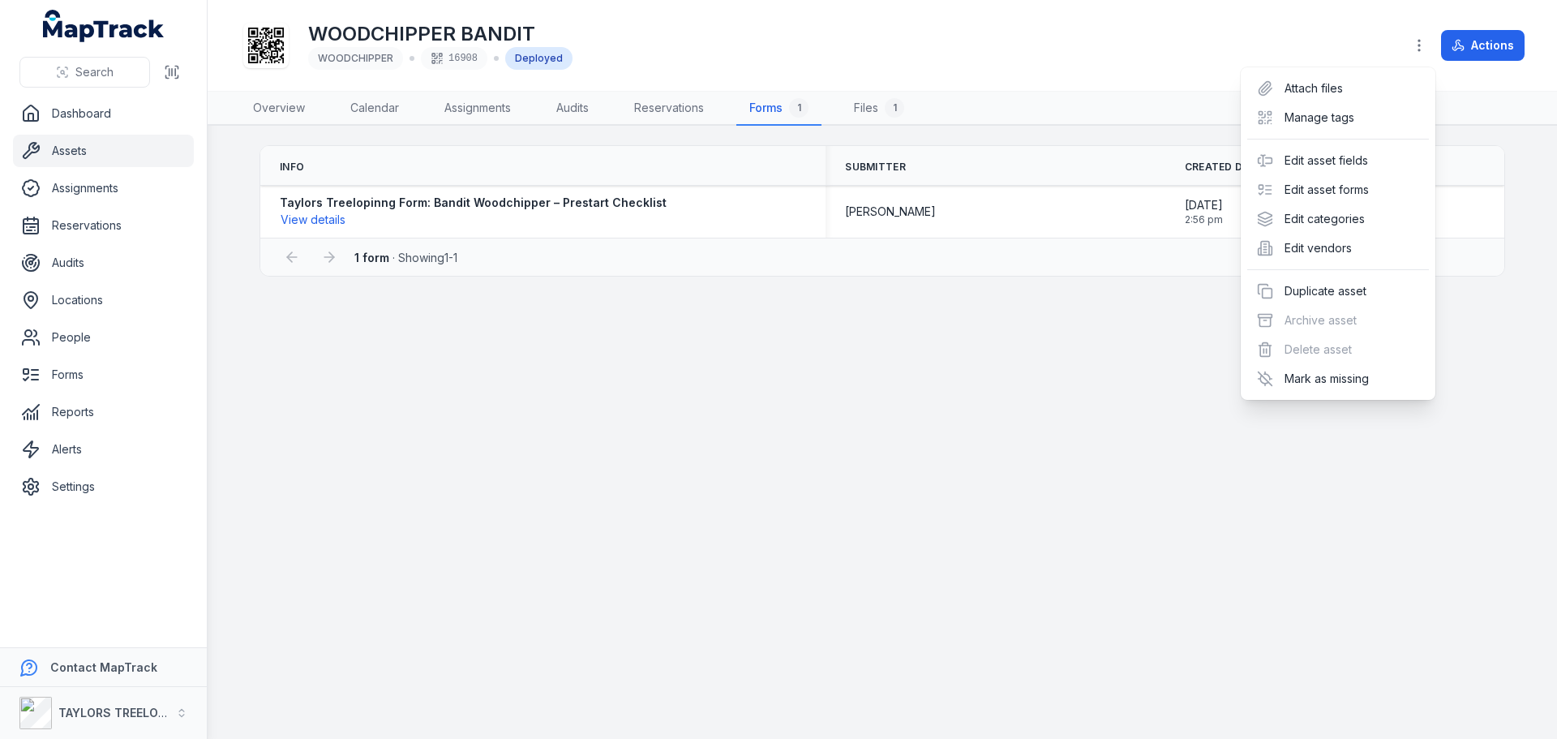
click at [1476, 48] on div "Actions" at bounding box center [1464, 45] width 121 height 31
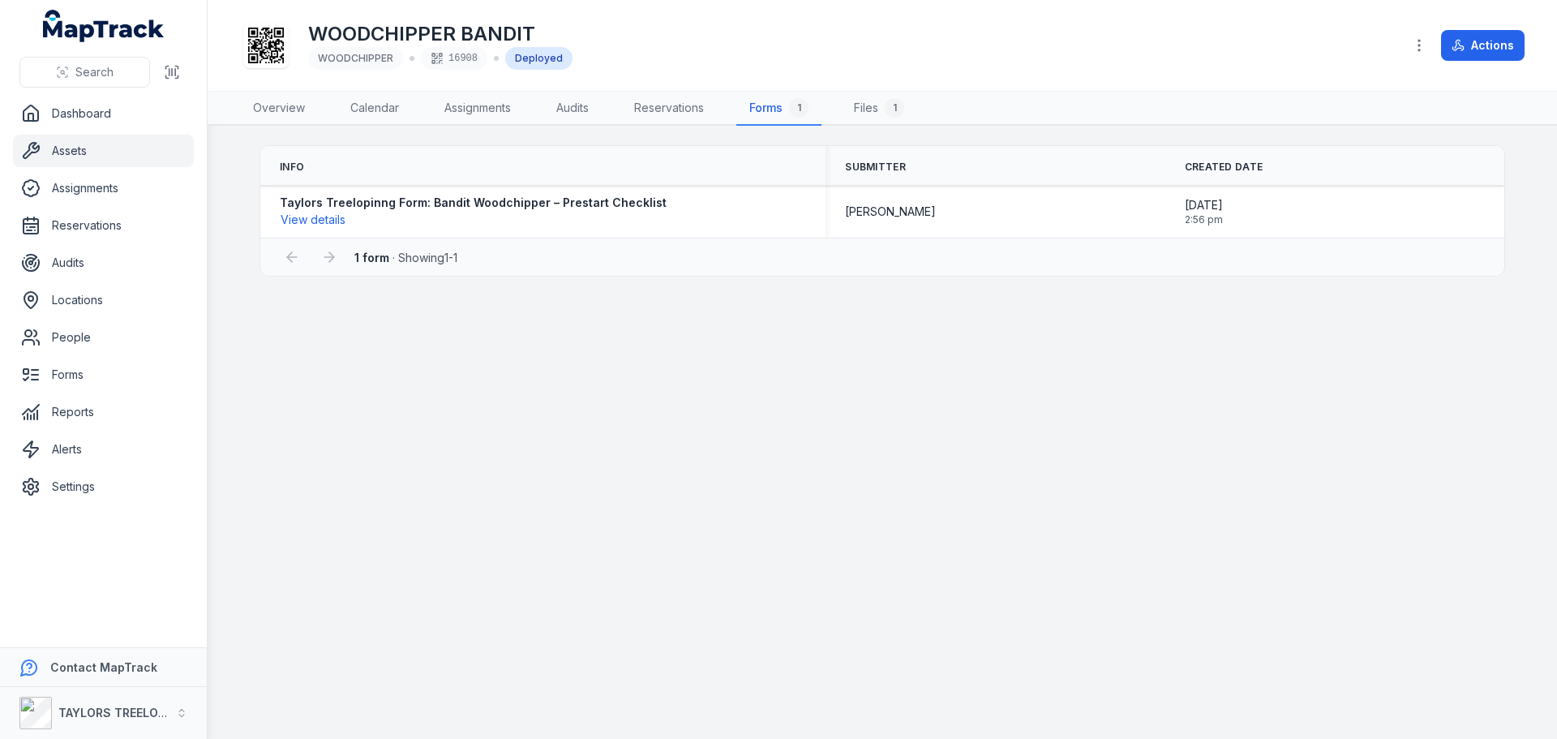
click at [1476, 48] on button "Actions" at bounding box center [1483, 45] width 84 height 31
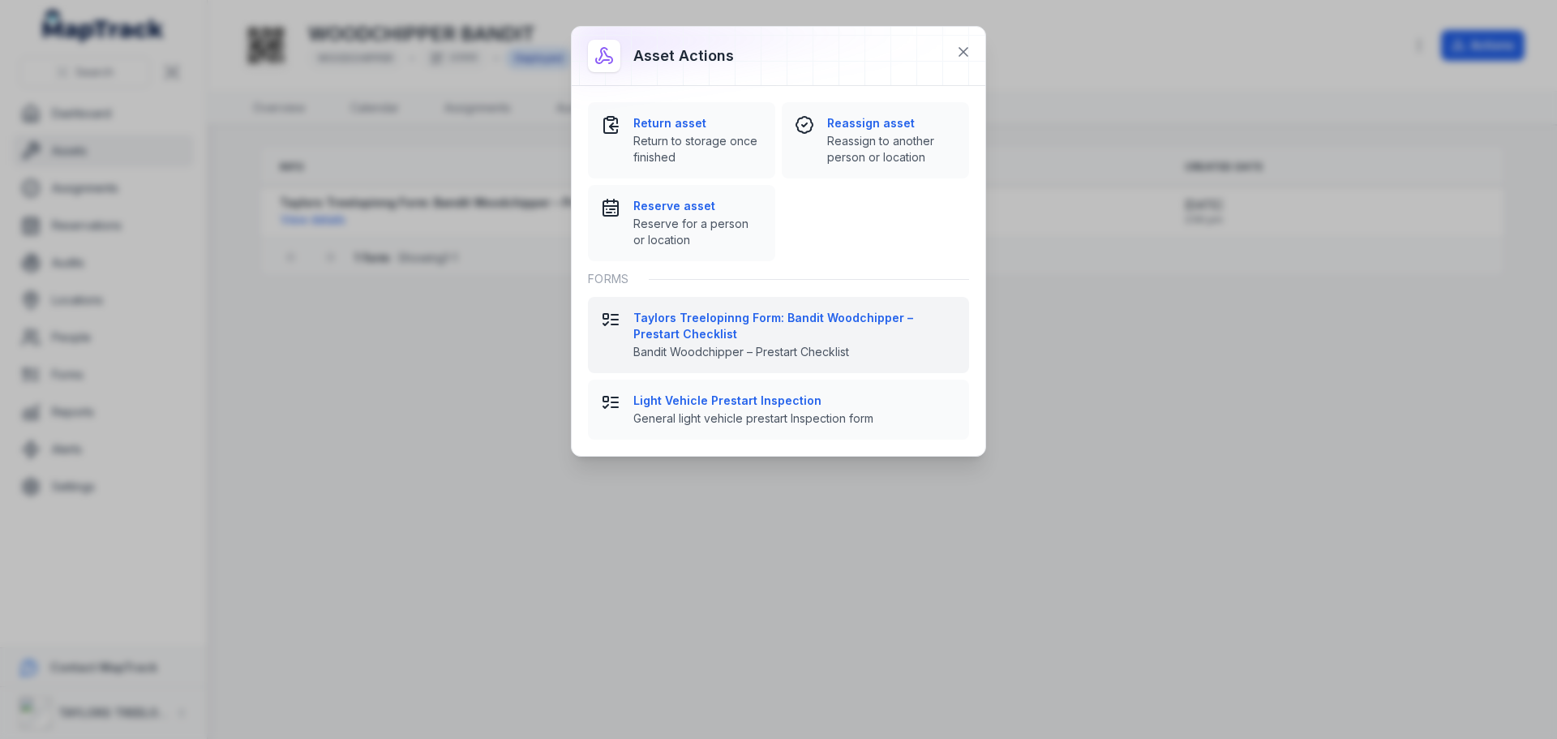
click at [828, 315] on strong "Taylors Treelopinng Form: Bandit Woodchipper – Prestart Checklist" at bounding box center [794, 326] width 323 height 32
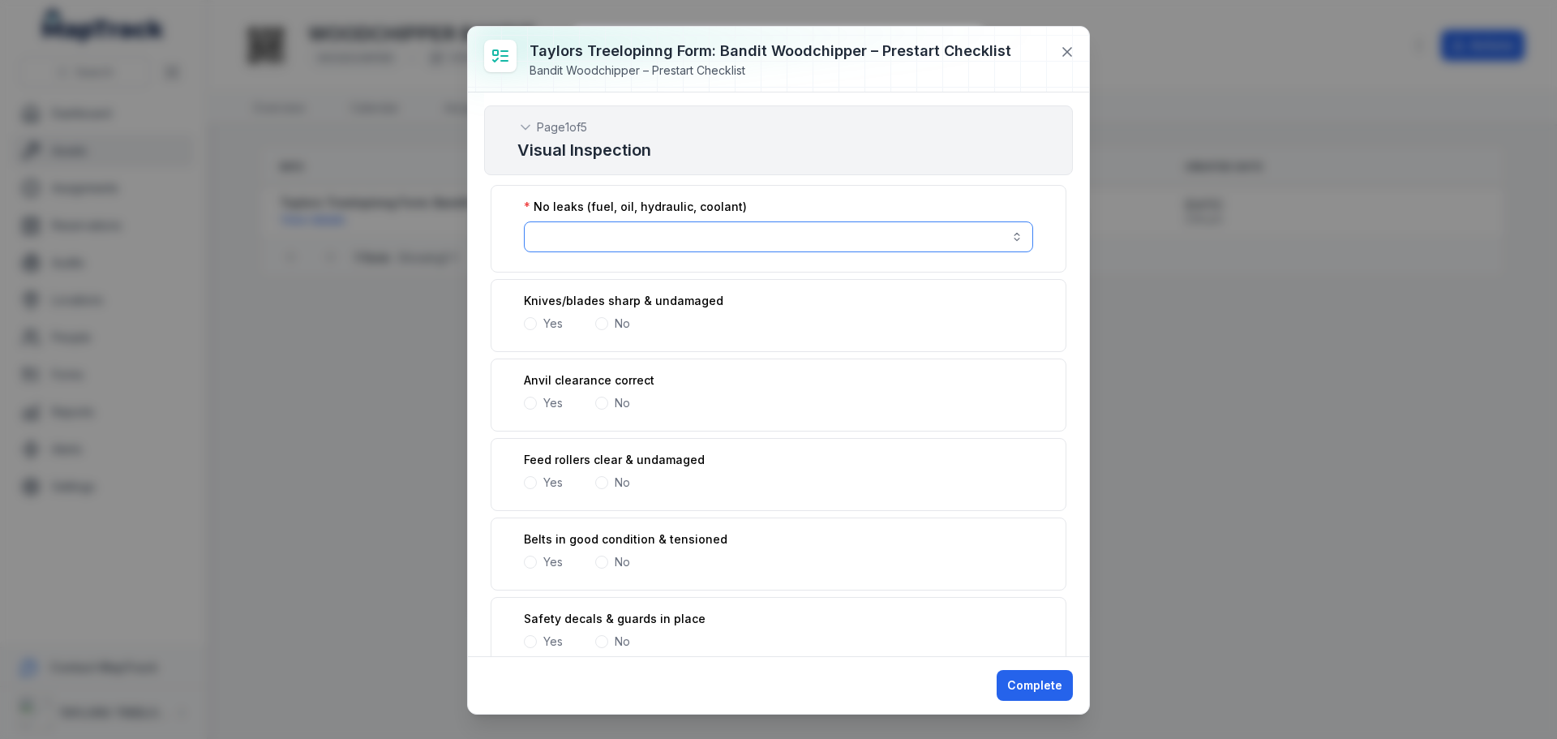
click at [800, 233] on button "button" at bounding box center [778, 236] width 509 height 31
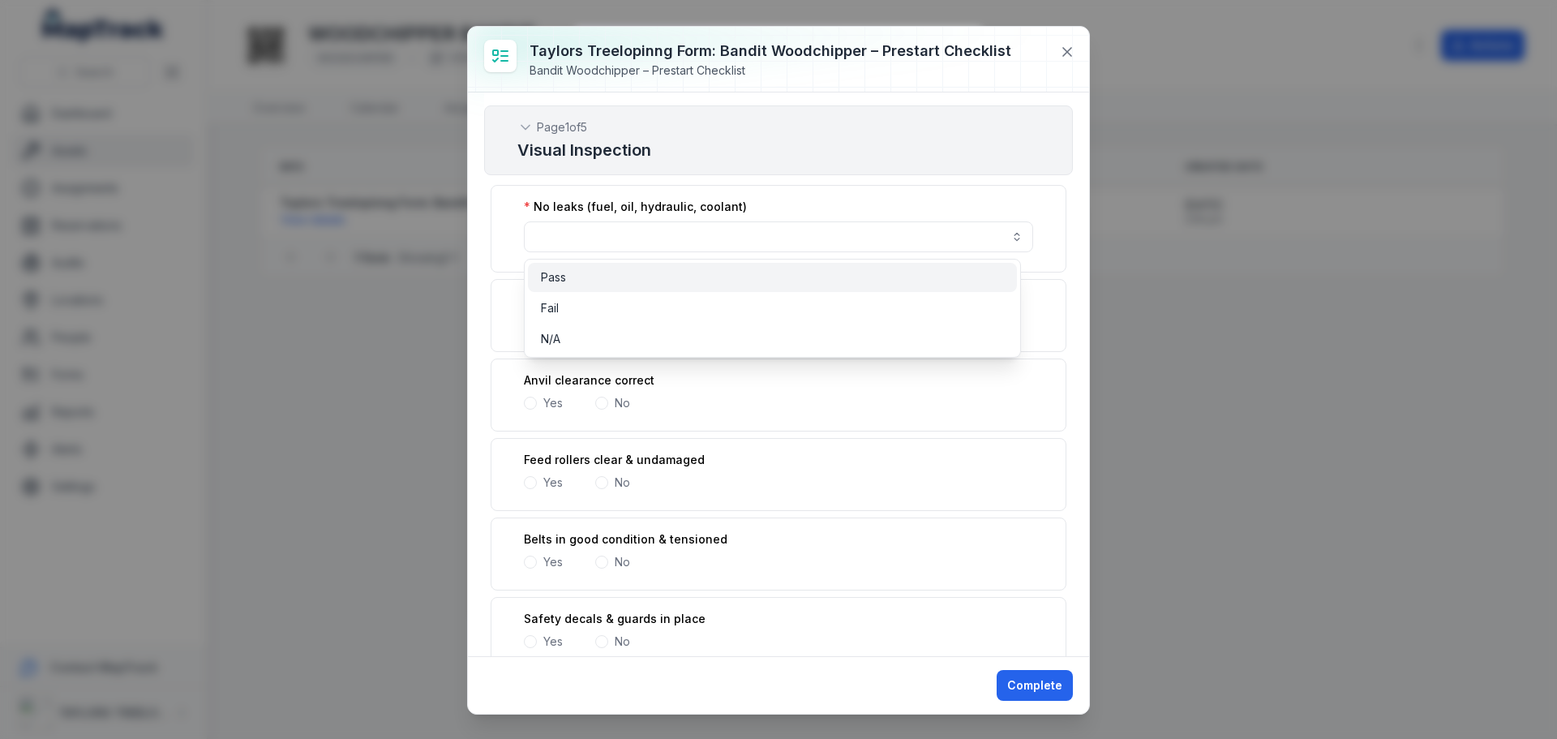
click at [568, 277] on div "Pass" at bounding box center [772, 277] width 463 height 16
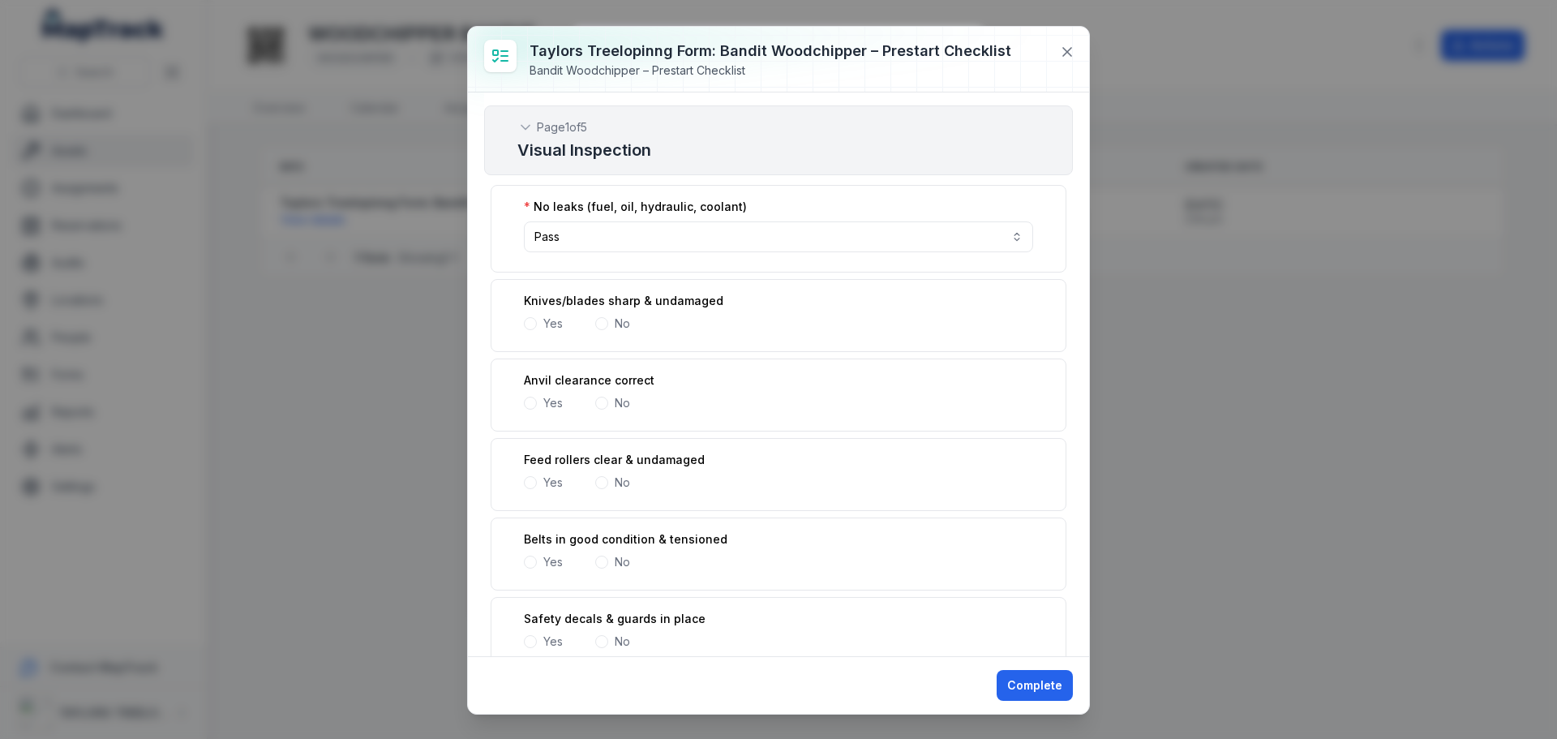
click at [528, 324] on span at bounding box center [530, 323] width 13 height 13
click at [605, 320] on span at bounding box center [601, 323] width 13 height 13
click at [605, 405] on span at bounding box center [601, 403] width 13 height 13
click at [534, 485] on span at bounding box center [530, 482] width 13 height 13
click at [599, 563] on span at bounding box center [601, 561] width 13 height 13
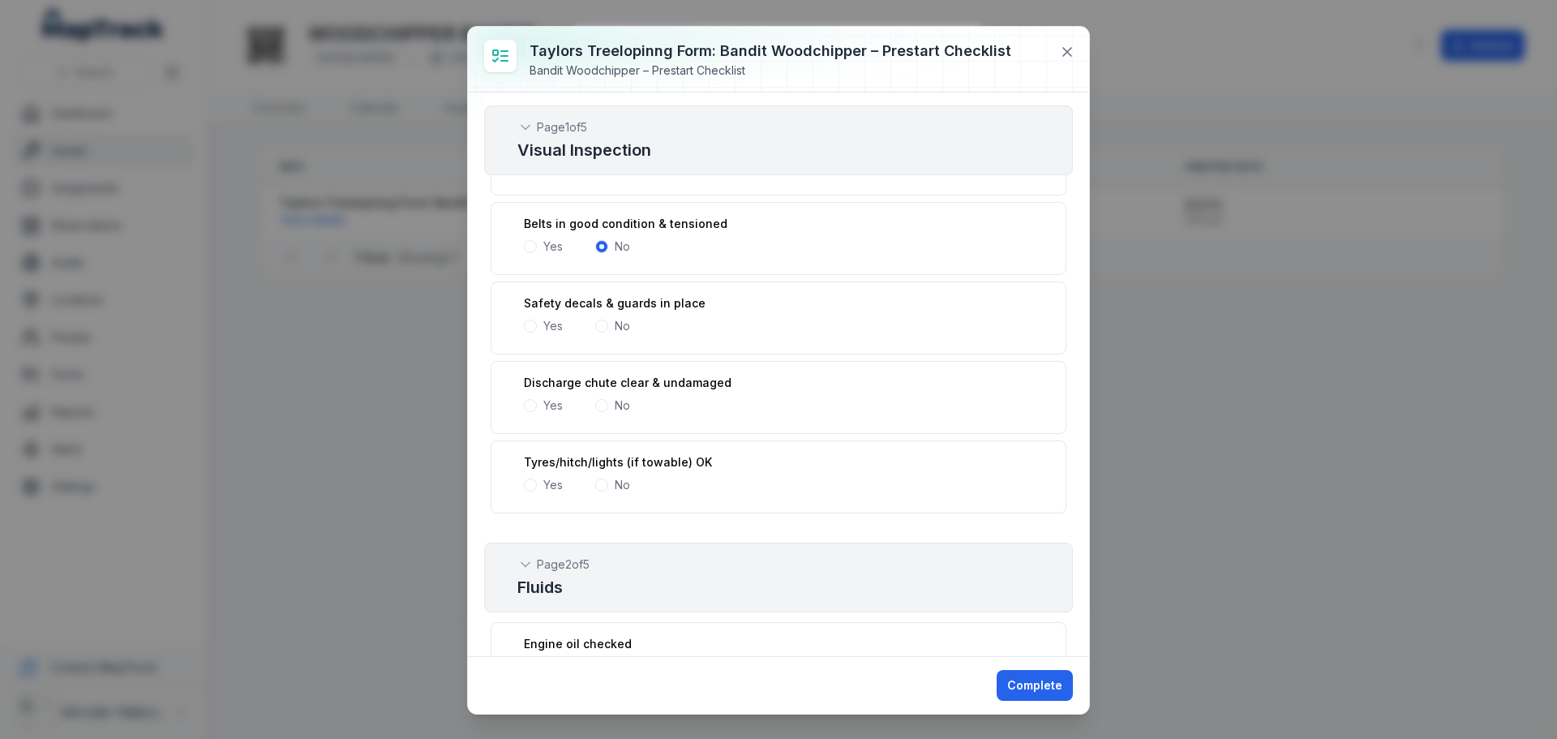
scroll to position [324, 0]
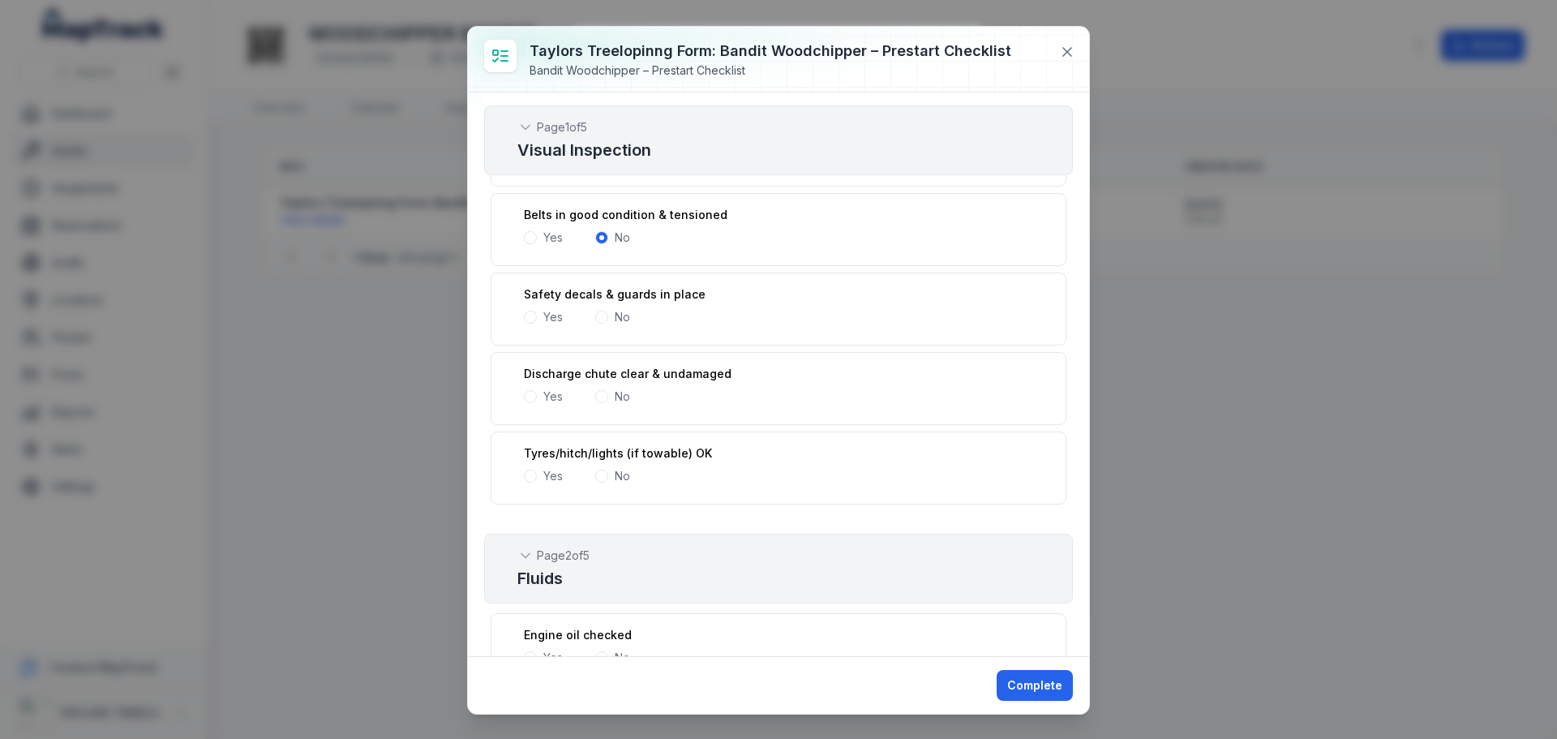
click at [529, 316] on span at bounding box center [530, 317] width 13 height 13
click at [532, 393] on span at bounding box center [530, 396] width 13 height 13
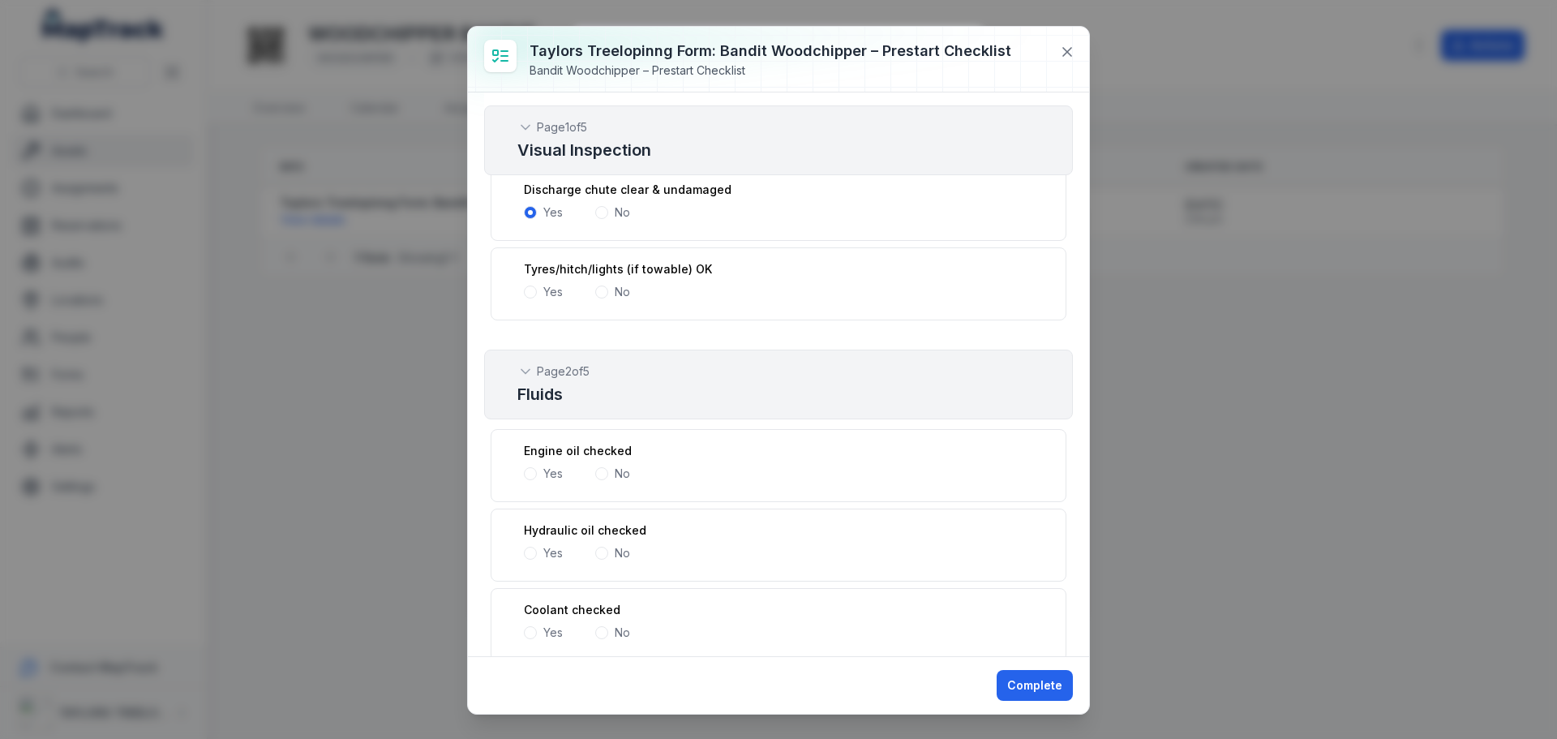
scroll to position [568, 0]
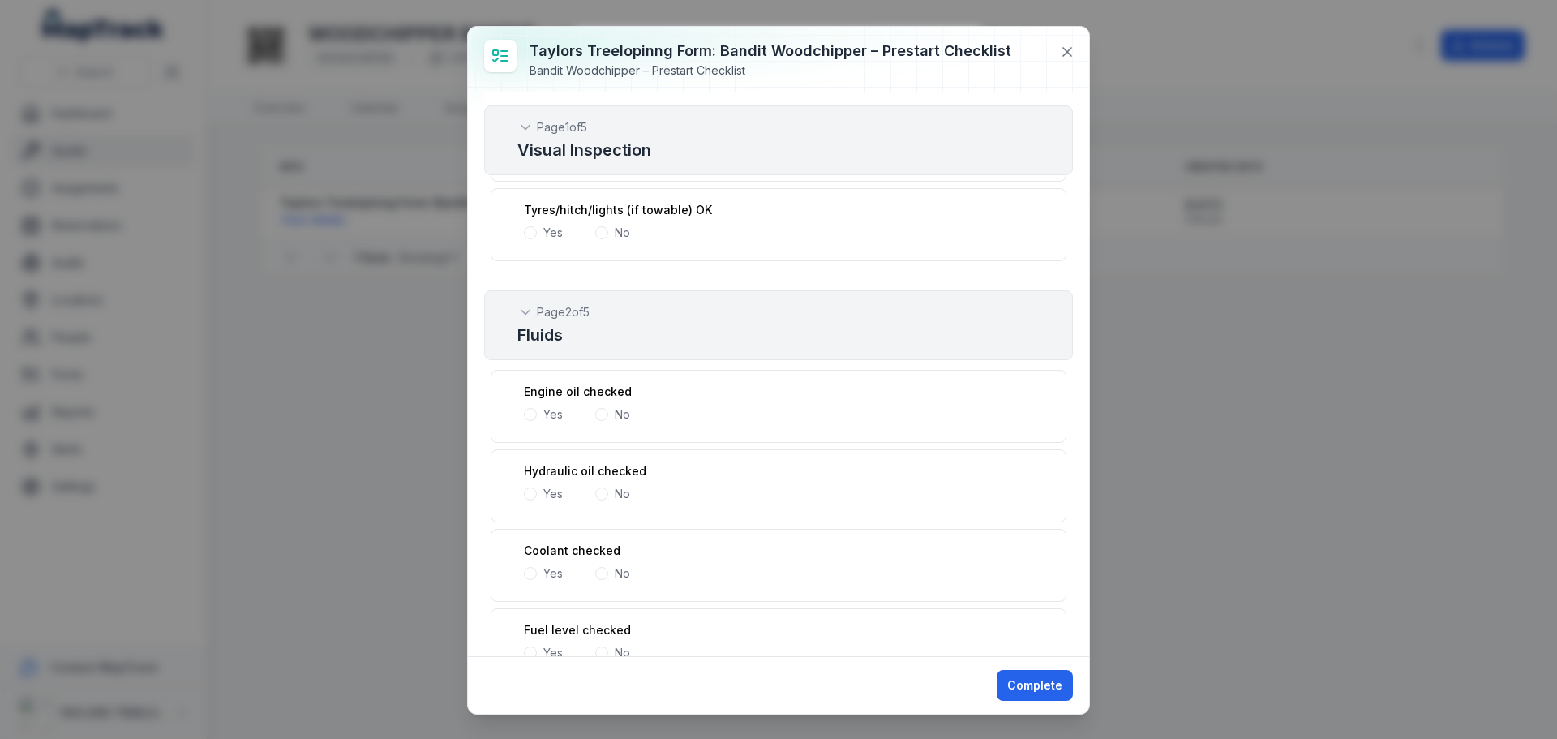
click at [530, 229] on span at bounding box center [530, 232] width 13 height 13
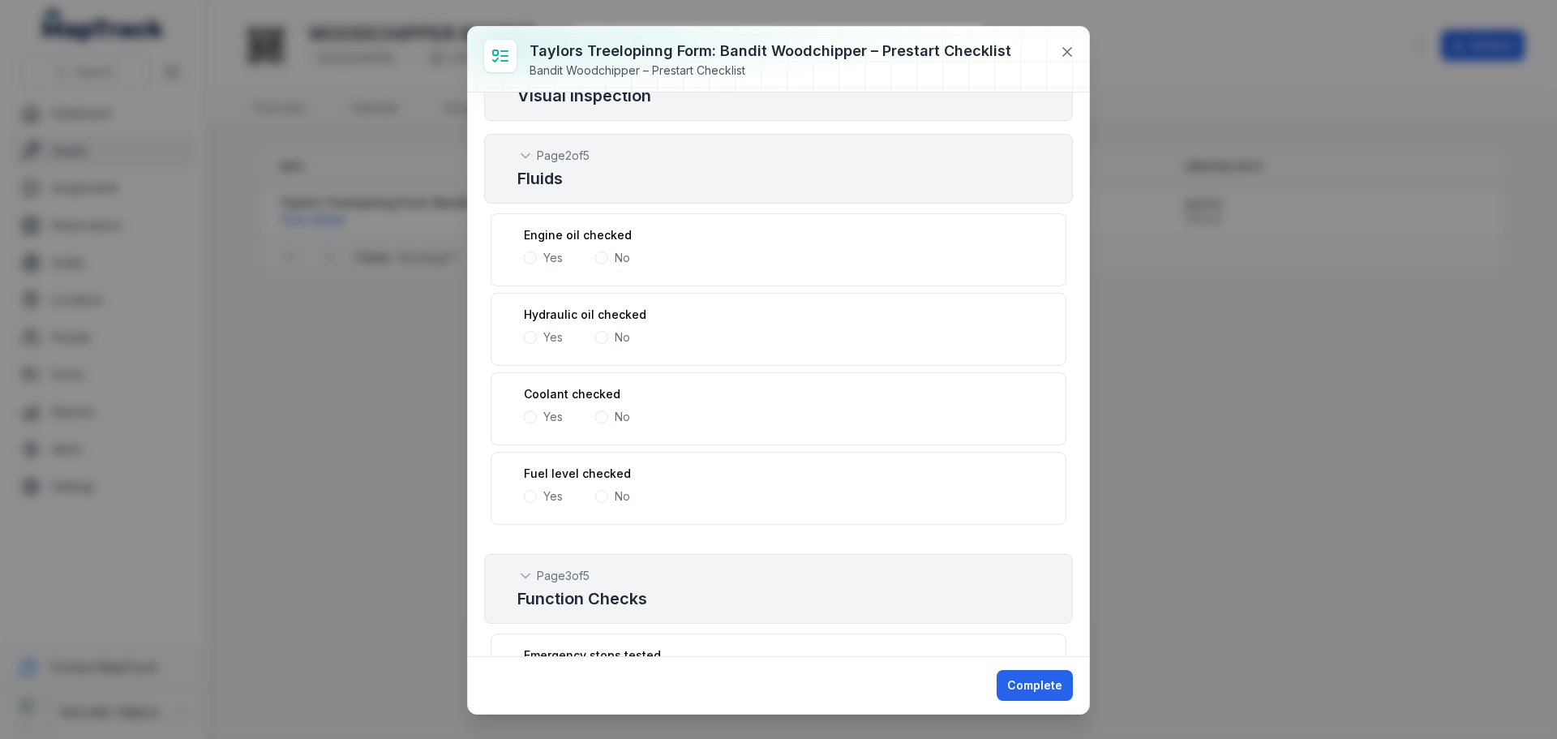
scroll to position [730, 0]
click at [532, 254] on span at bounding box center [530, 252] width 13 height 13
drag, startPoint x: 529, startPoint y: 332, endPoint x: 533, endPoint y: 374, distance: 41.6
click at [529, 333] on span at bounding box center [530, 331] width 13 height 13
click at [528, 418] on div "Yes" at bounding box center [543, 411] width 39 height 16
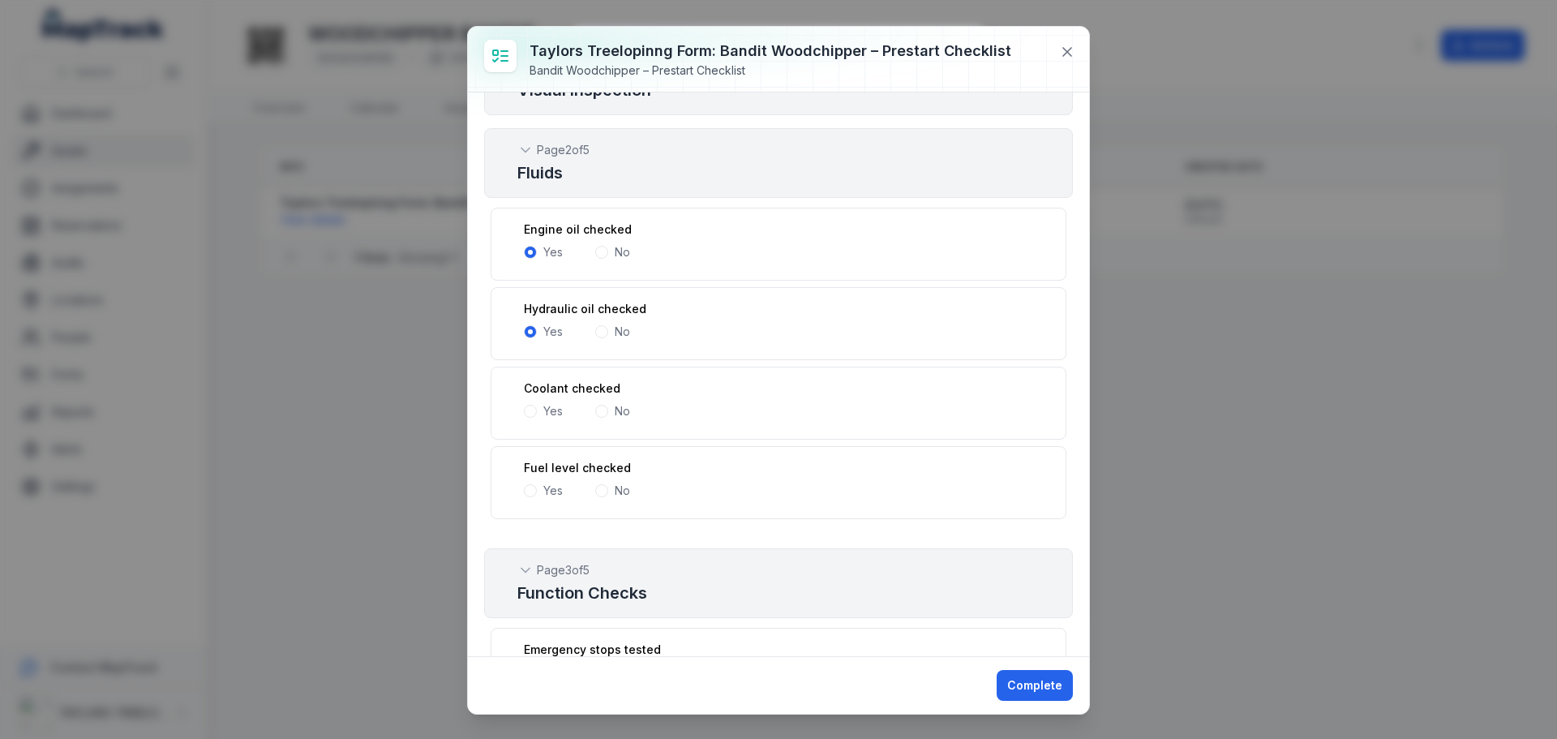
click at [530, 492] on span at bounding box center [530, 490] width 13 height 13
click at [607, 412] on span at bounding box center [601, 411] width 13 height 13
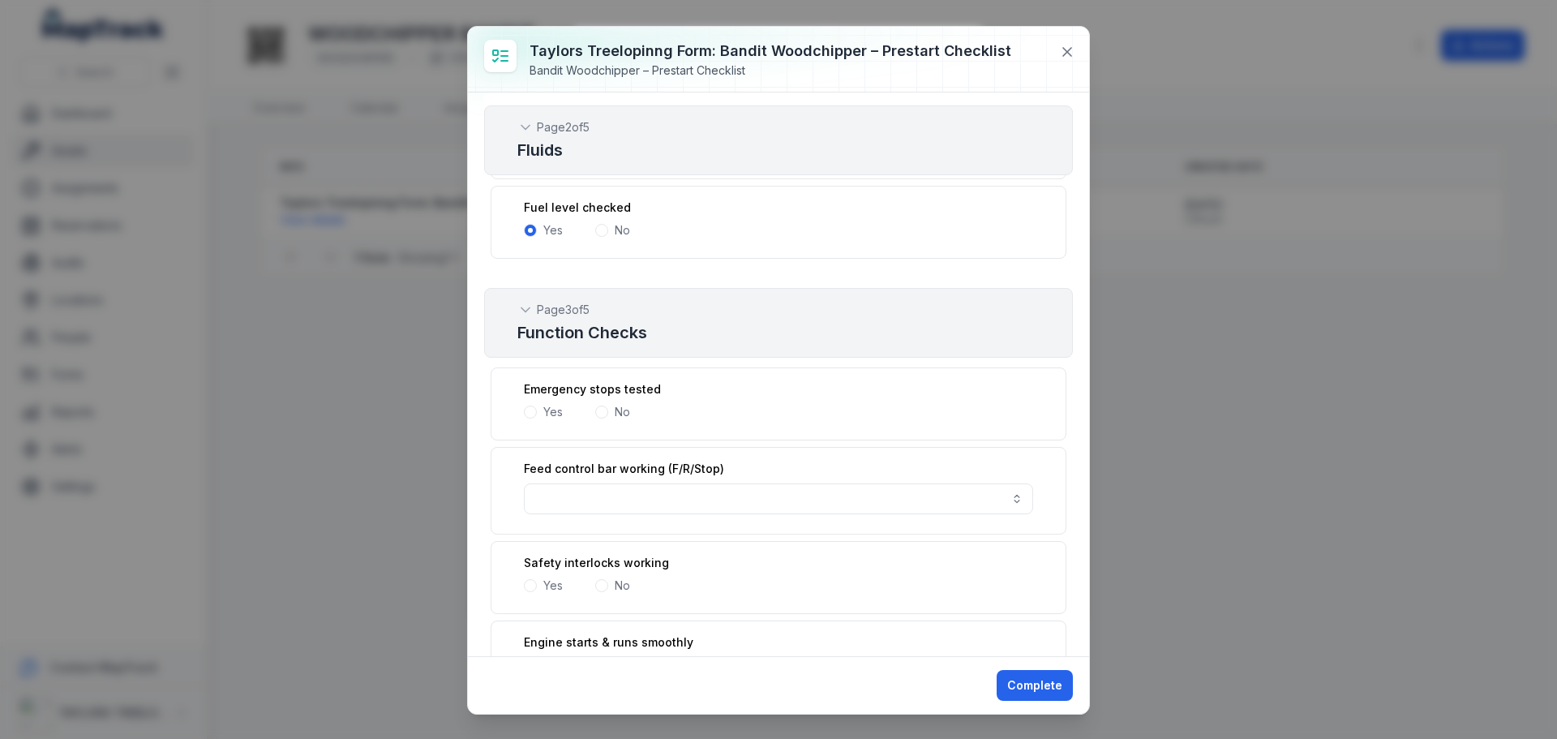
scroll to position [1054, 0]
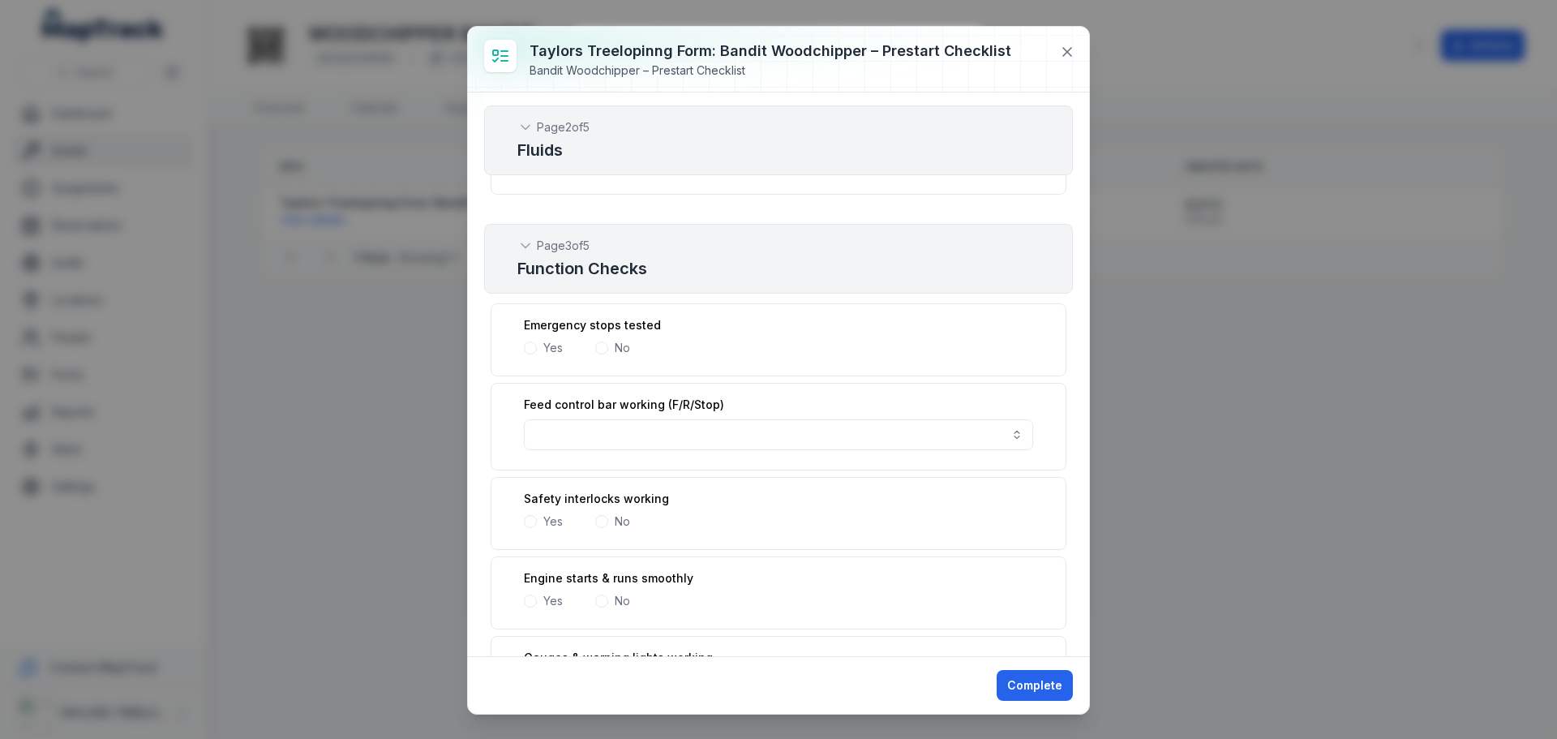
click at [608, 349] on div "No" at bounding box center [612, 348] width 35 height 16
click at [602, 348] on span at bounding box center [601, 347] width 13 height 13
click at [1006, 435] on button "button" at bounding box center [778, 434] width 509 height 31
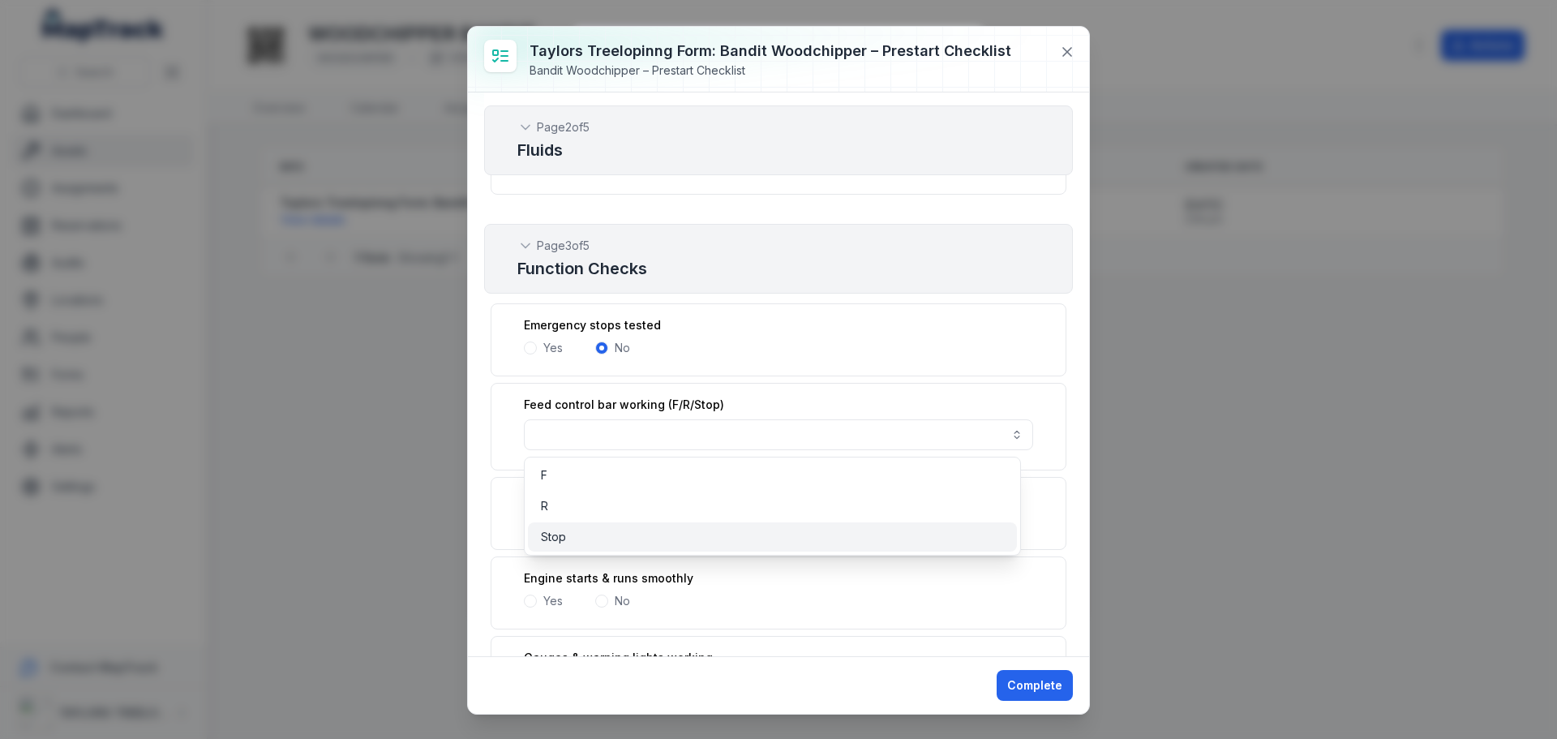
click at [570, 539] on div "Stop" at bounding box center [772, 537] width 463 height 16
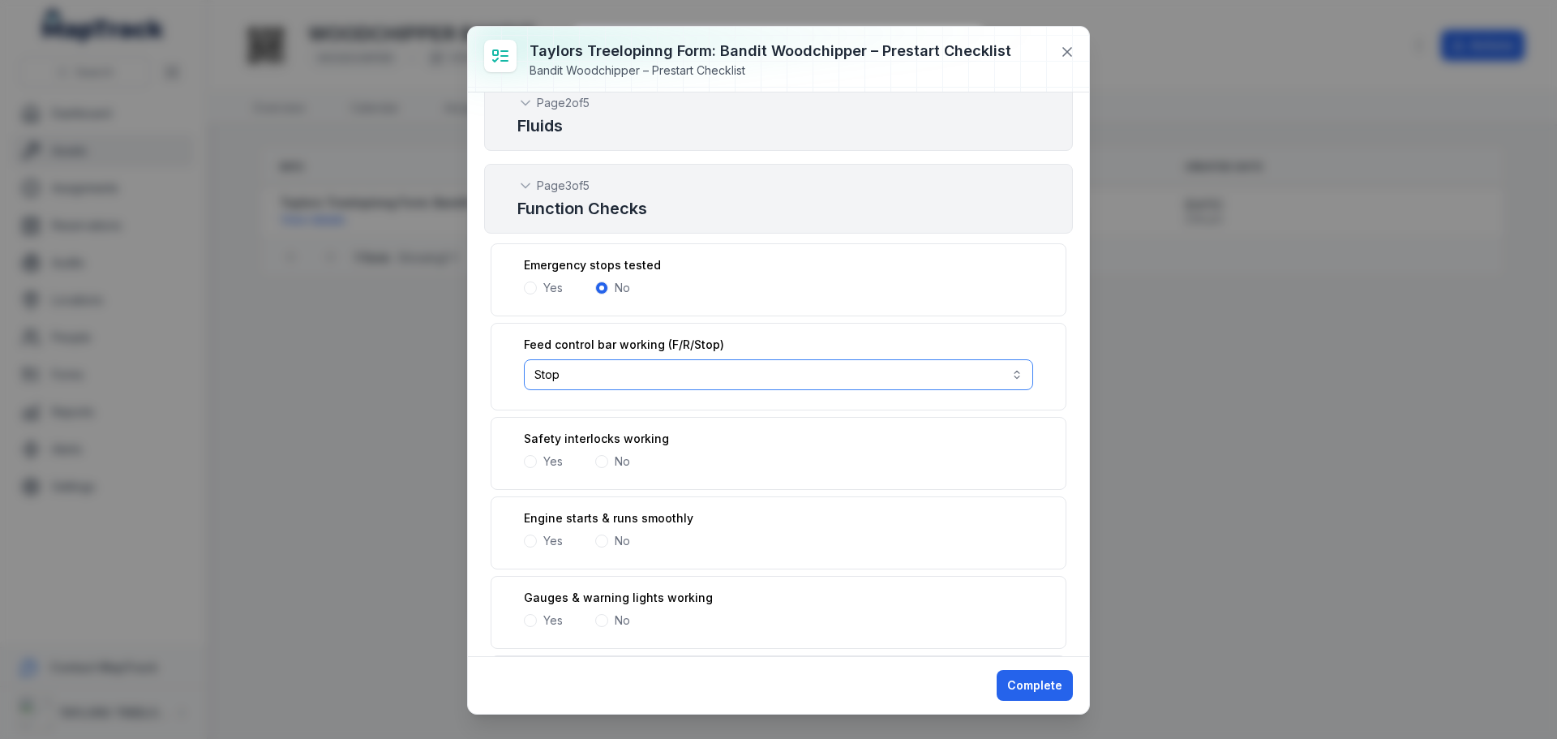
scroll to position [1216, 0]
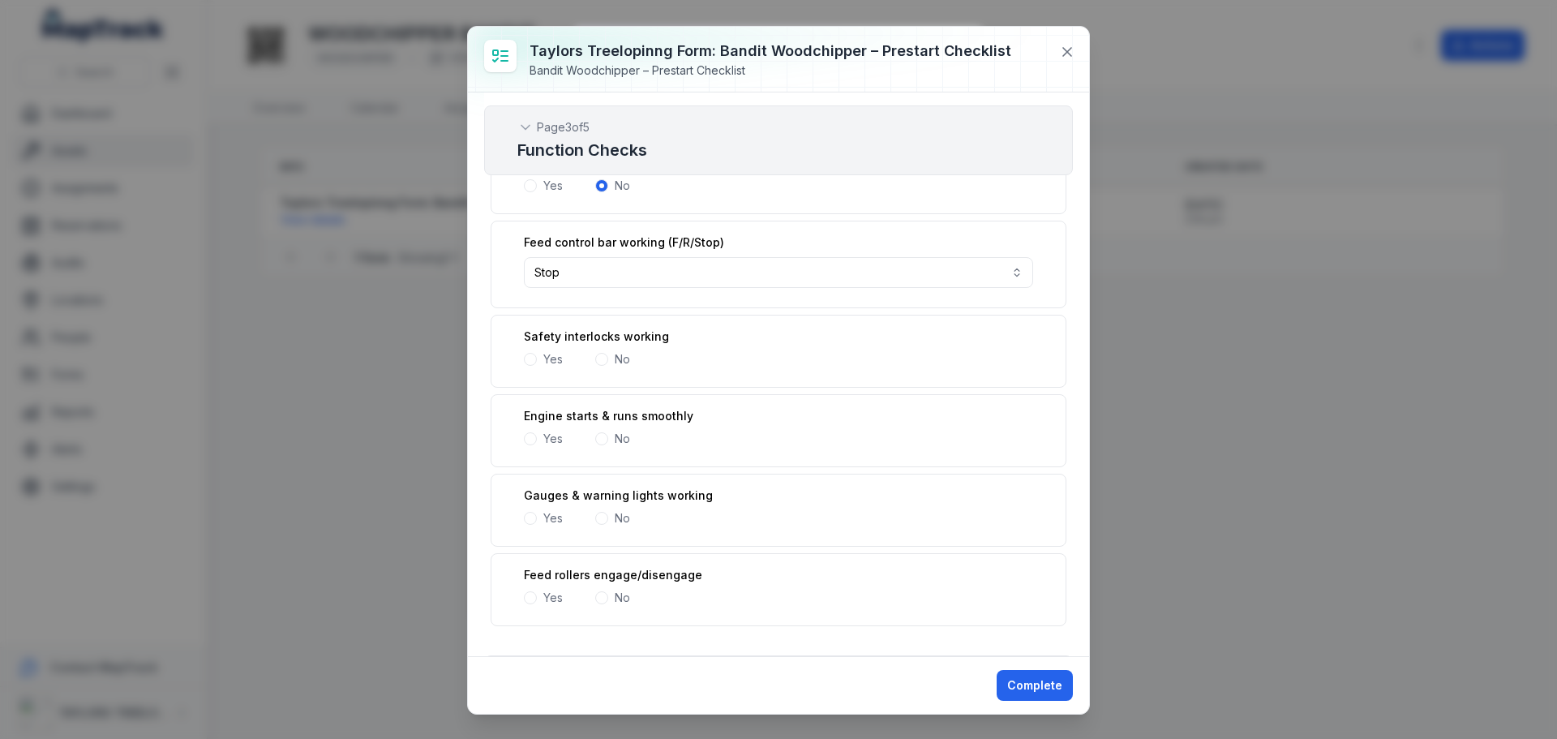
click at [602, 362] on span at bounding box center [601, 359] width 13 height 13
click at [528, 439] on span at bounding box center [530, 438] width 13 height 13
click at [611, 517] on div "No" at bounding box center [612, 518] width 35 height 16
drag, startPoint x: 532, startPoint y: 596, endPoint x: 557, endPoint y: 564, distance: 40.4
click at [535, 593] on span at bounding box center [530, 597] width 13 height 13
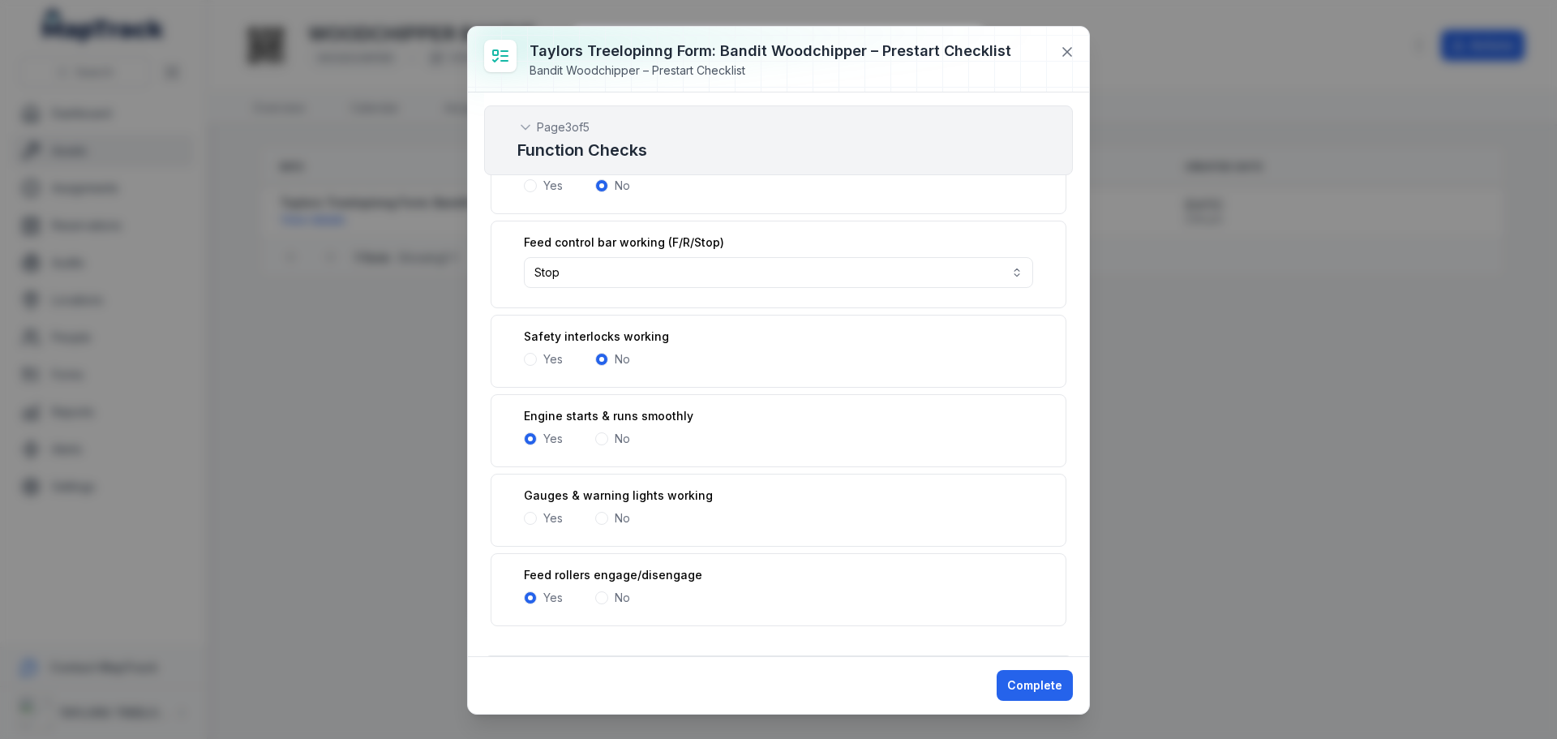
click at [532, 516] on span at bounding box center [530, 518] width 13 height 13
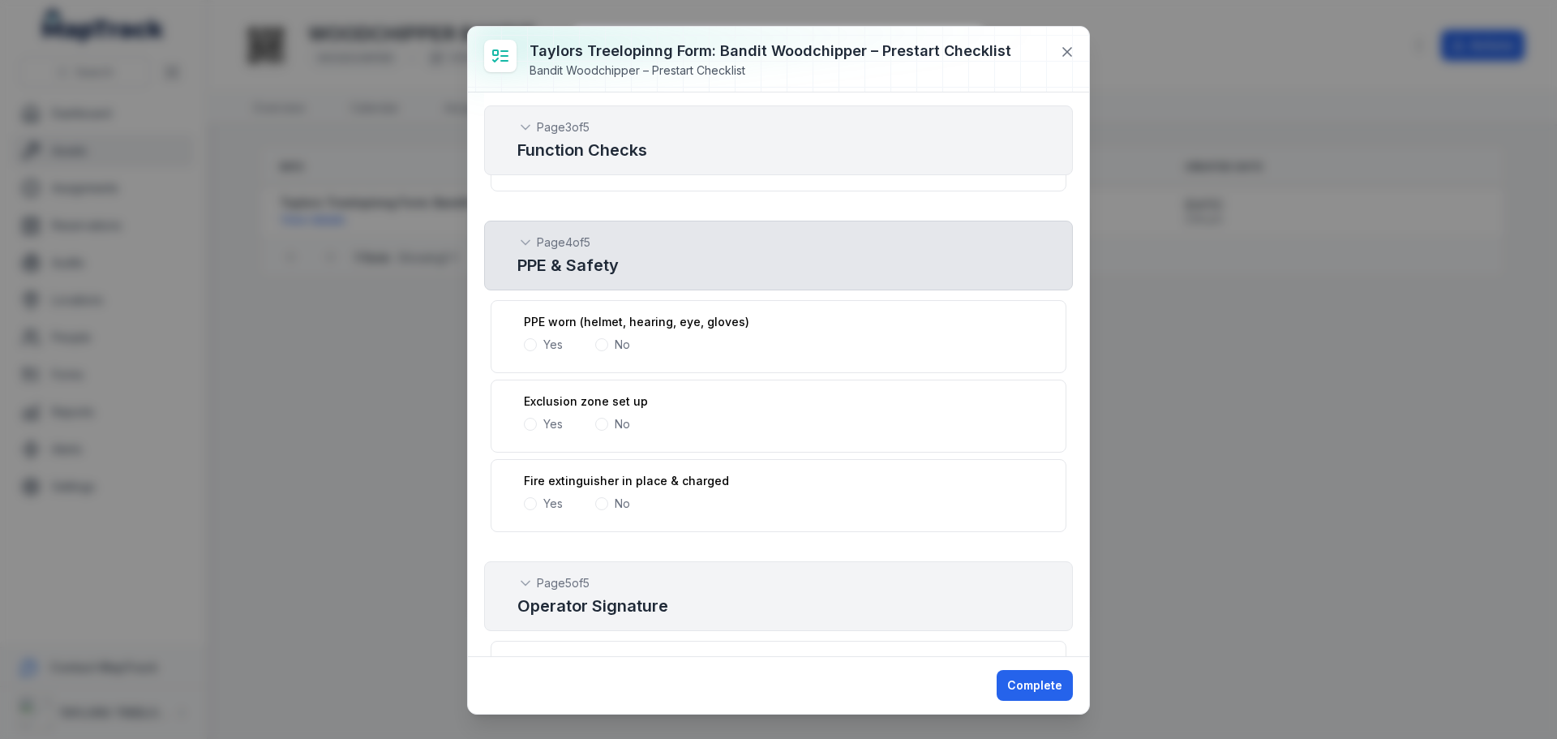
scroll to position [1622, 0]
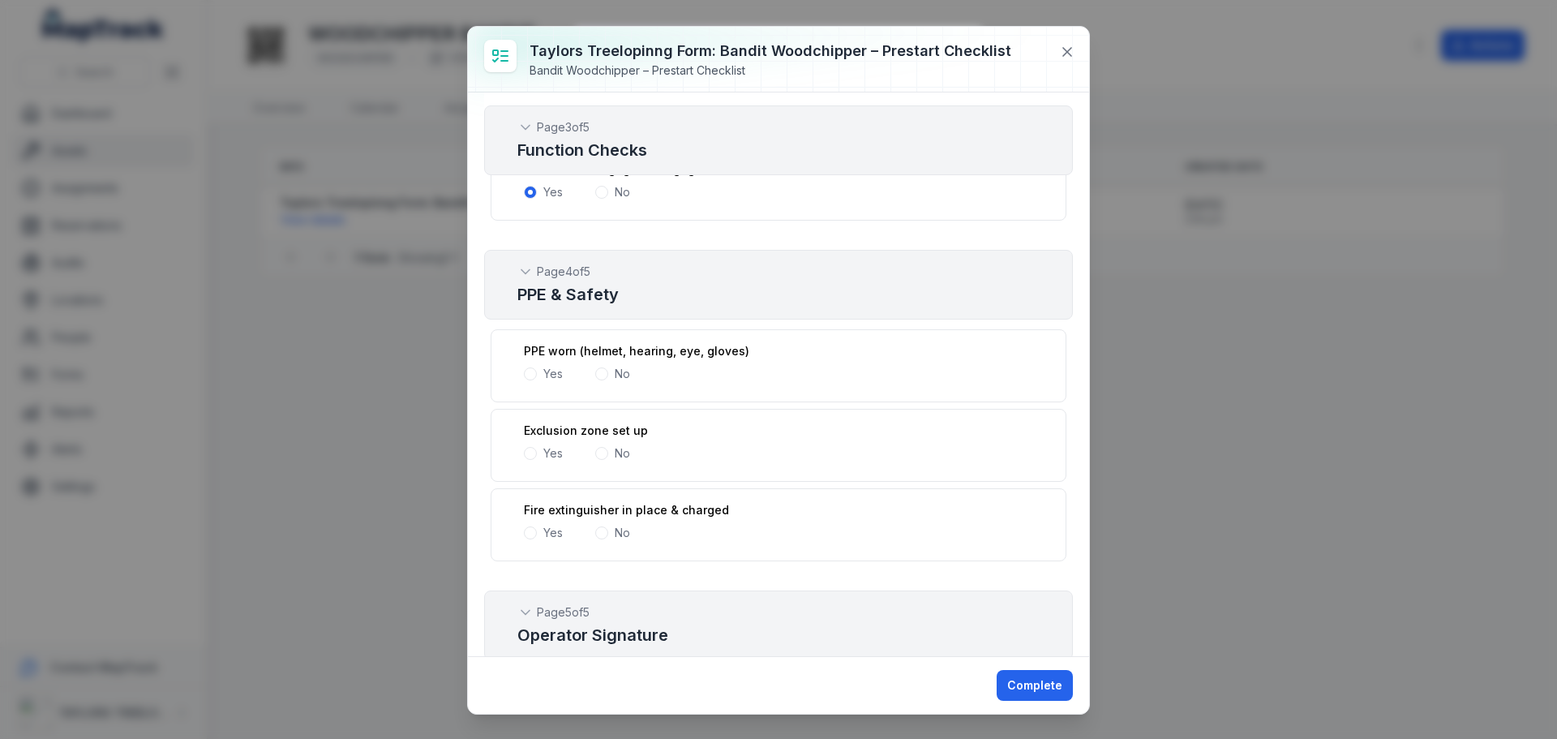
click at [526, 367] on div "Yes" at bounding box center [543, 374] width 39 height 16
click at [534, 371] on span at bounding box center [530, 373] width 13 height 13
click at [530, 455] on span at bounding box center [530, 453] width 13 height 13
click at [531, 529] on span at bounding box center [530, 532] width 13 height 13
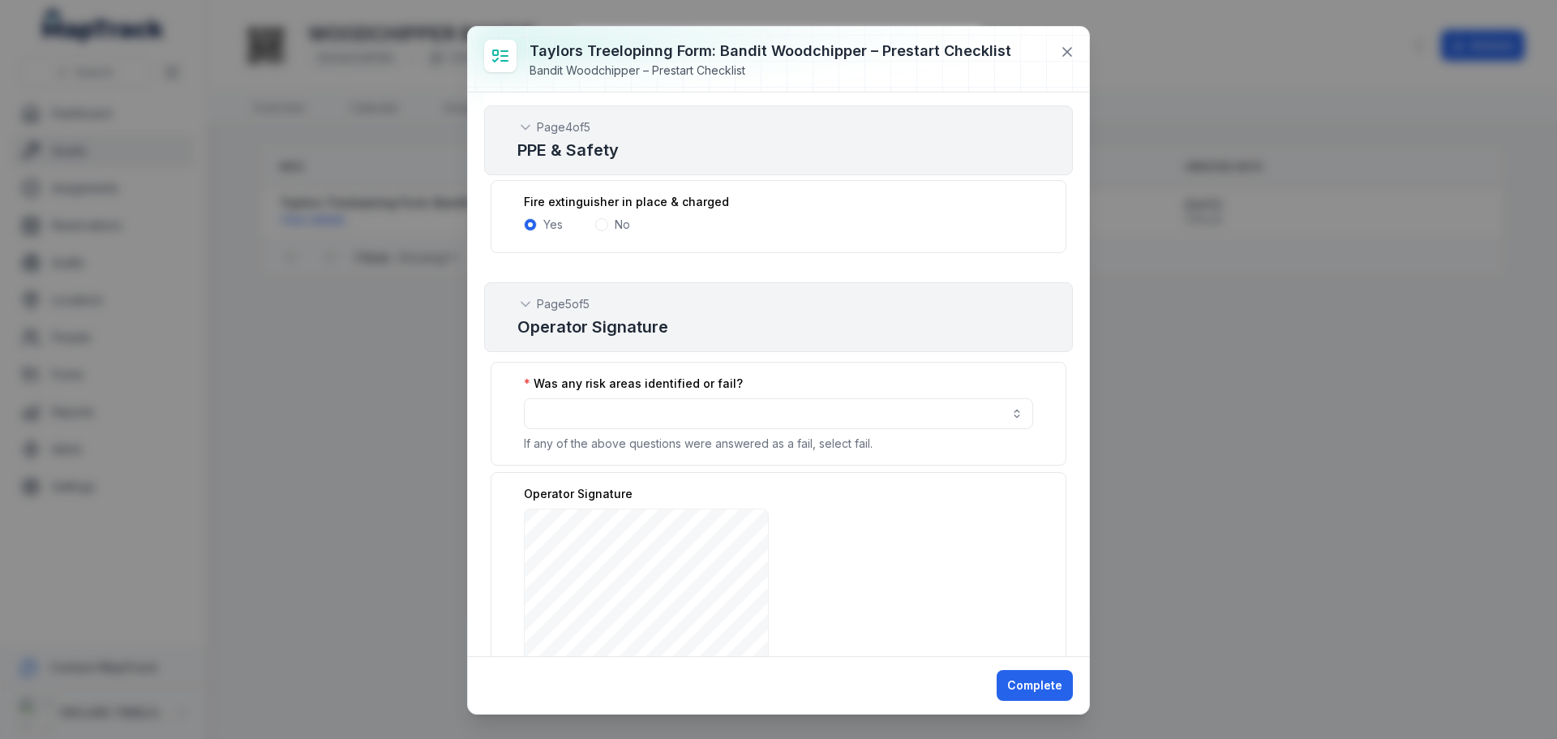
scroll to position [2027, 0]
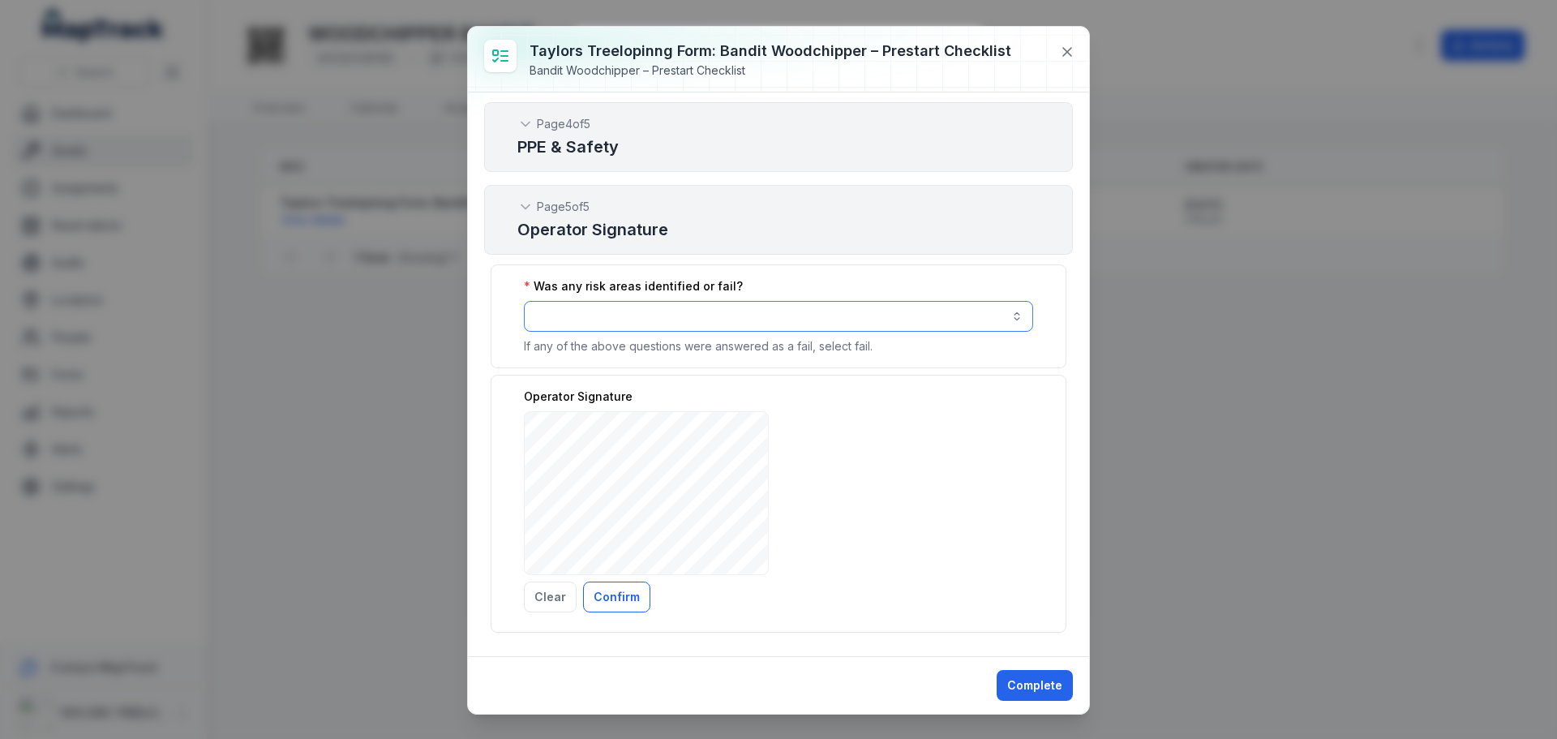
click at [650, 311] on button "button" at bounding box center [778, 316] width 509 height 31
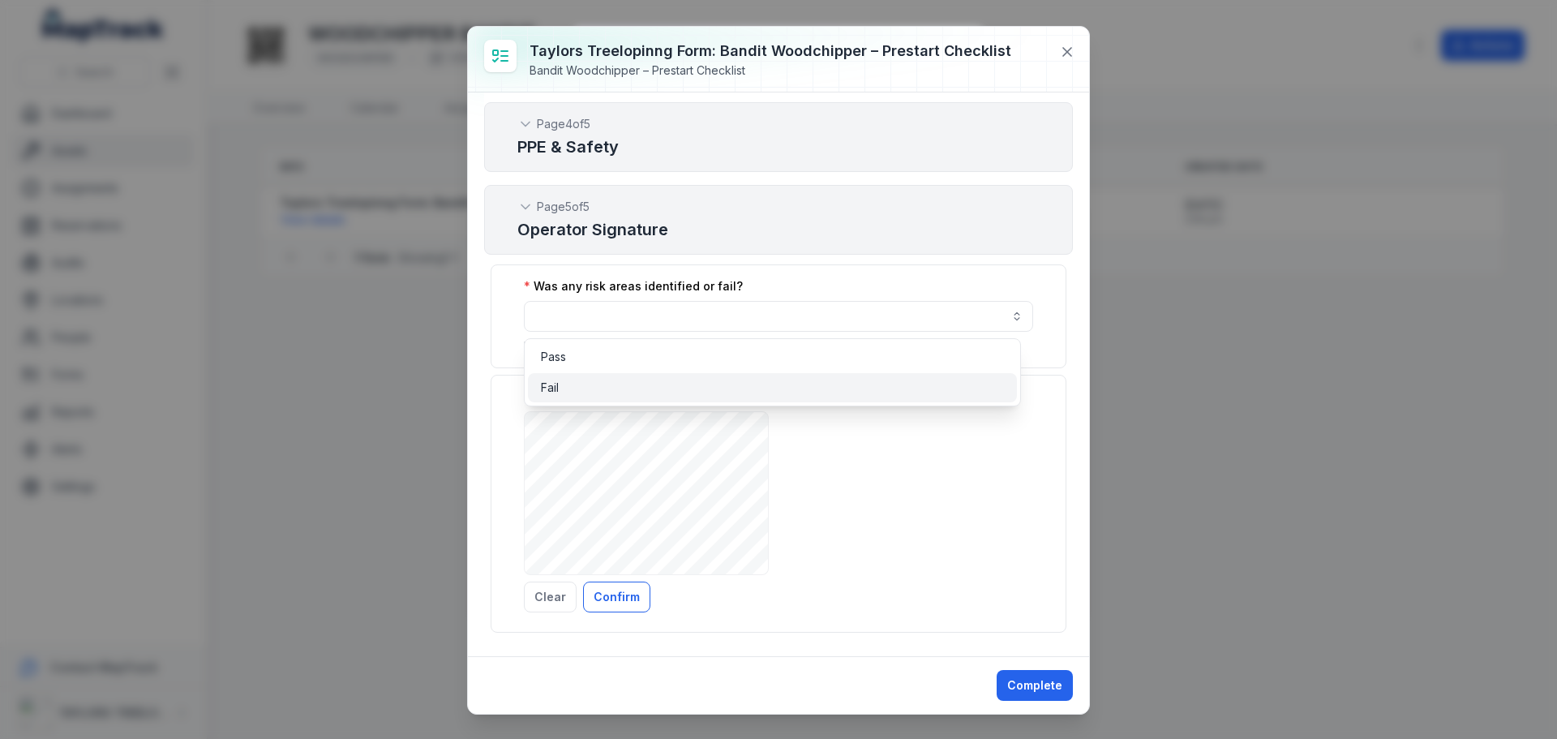
click at [554, 388] on span "Fail" at bounding box center [550, 388] width 18 height 16
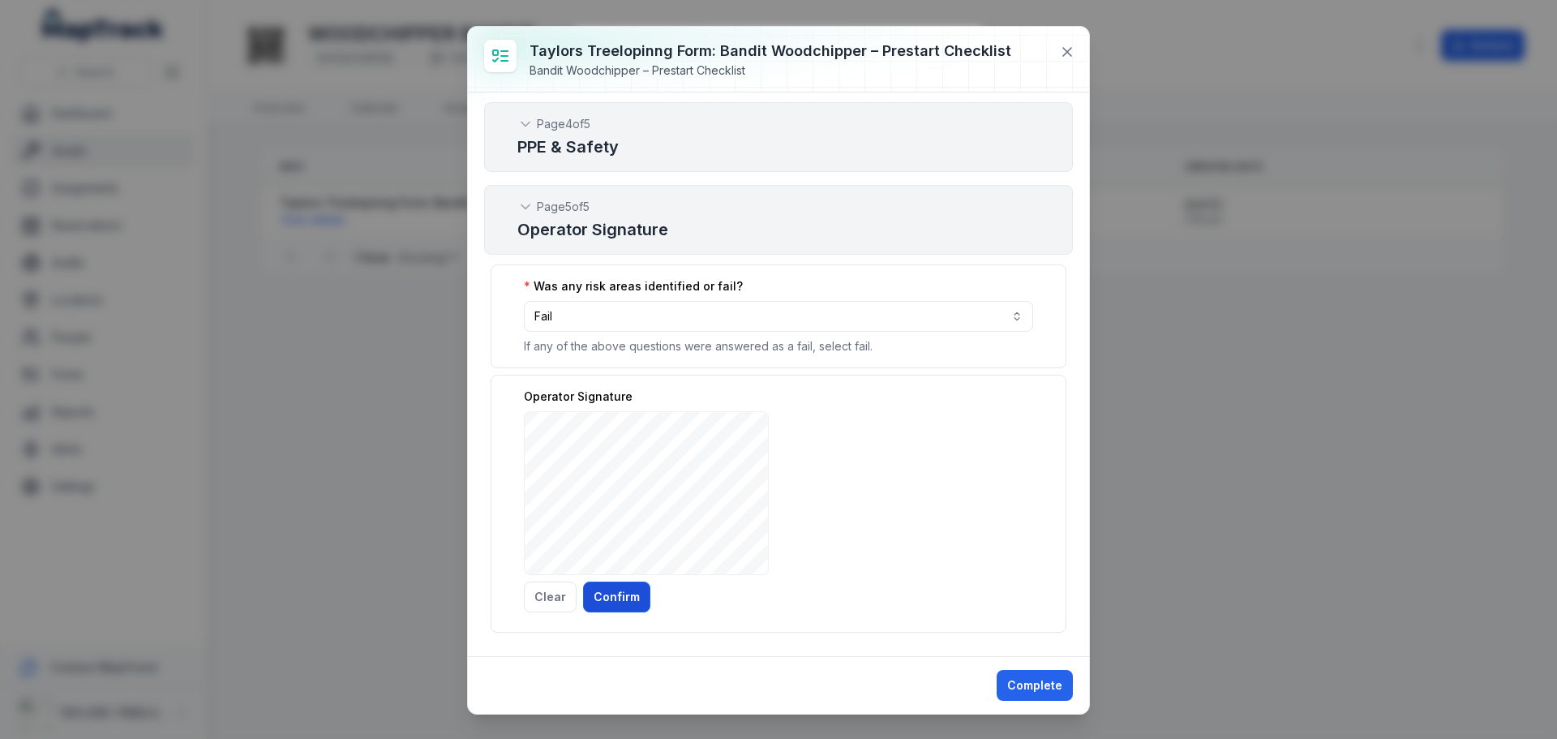
click at [610, 599] on button "Confirm" at bounding box center [616, 596] width 67 height 31
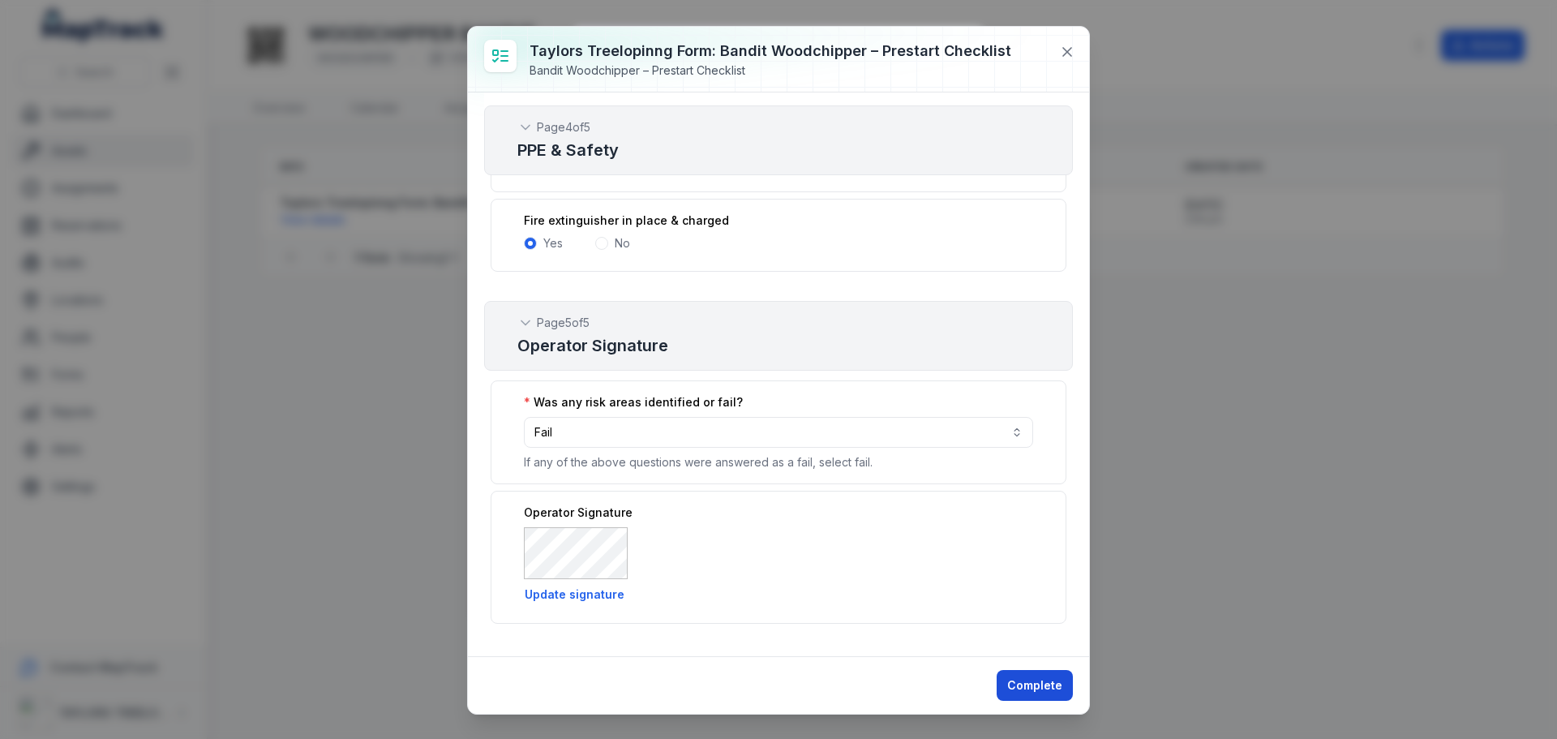
drag, startPoint x: 1036, startPoint y: 688, endPoint x: 1027, endPoint y: 678, distance: 13.3
click at [1033, 688] on button "Complete" at bounding box center [1035, 685] width 76 height 31
